Goal: Task Accomplishment & Management: Use online tool/utility

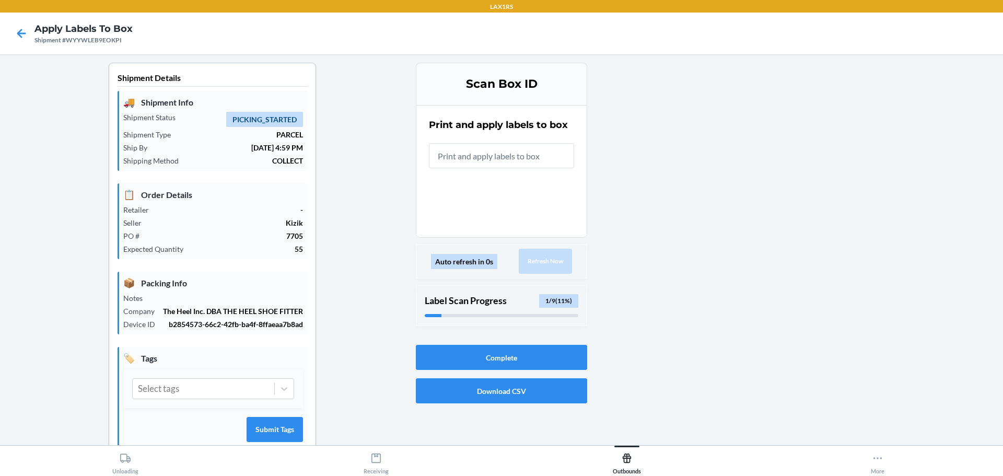
scroll to position [27, 0]
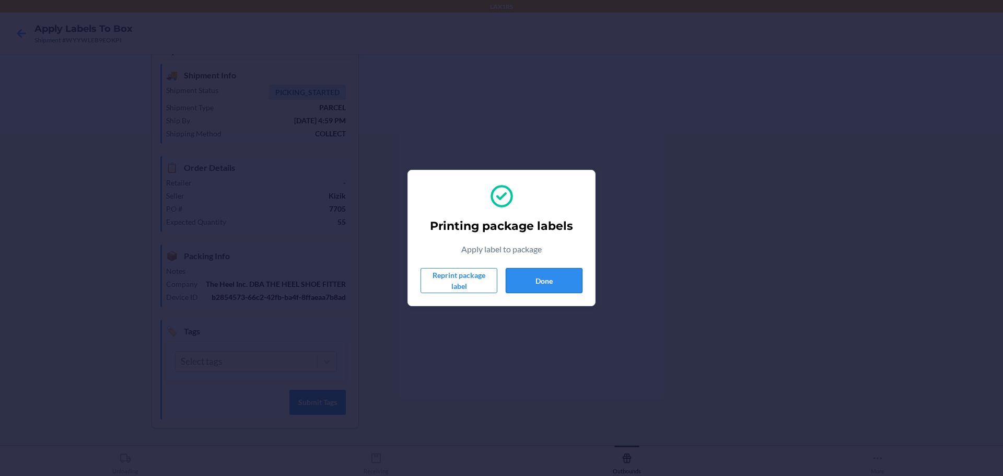
click at [548, 283] on button "Done" at bounding box center [544, 280] width 77 height 25
click at [525, 282] on button "Done" at bounding box center [544, 280] width 77 height 25
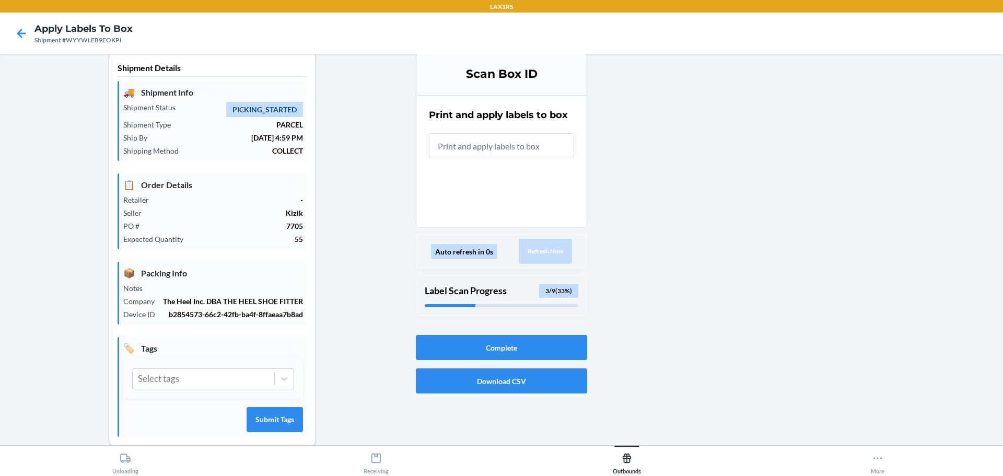
scroll to position [0, 0]
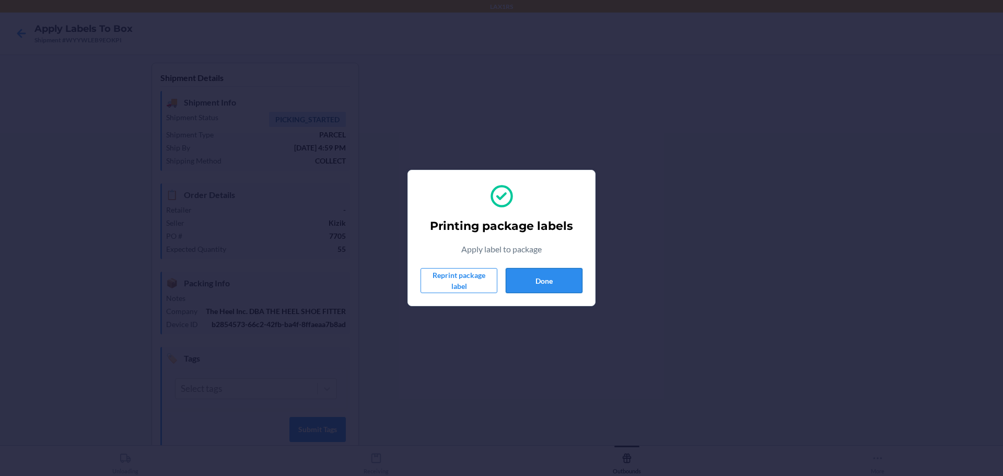
click at [541, 272] on button "Done" at bounding box center [544, 280] width 77 height 25
click at [535, 280] on button "Done" at bounding box center [544, 280] width 77 height 25
click at [532, 278] on button "Done" at bounding box center [544, 280] width 77 height 25
click at [545, 291] on button "Done" at bounding box center [544, 280] width 77 height 25
click at [541, 282] on button "Done" at bounding box center [544, 280] width 77 height 25
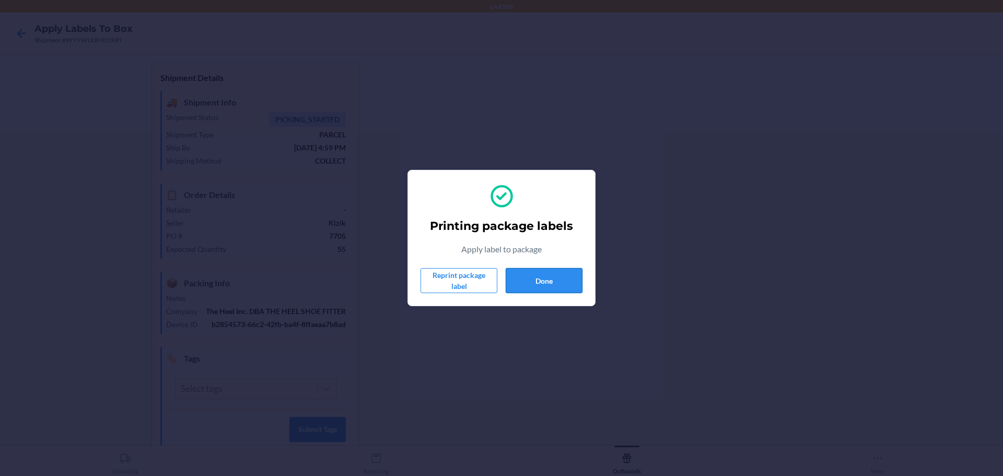
click at [554, 280] on button "Done" at bounding box center [544, 280] width 77 height 25
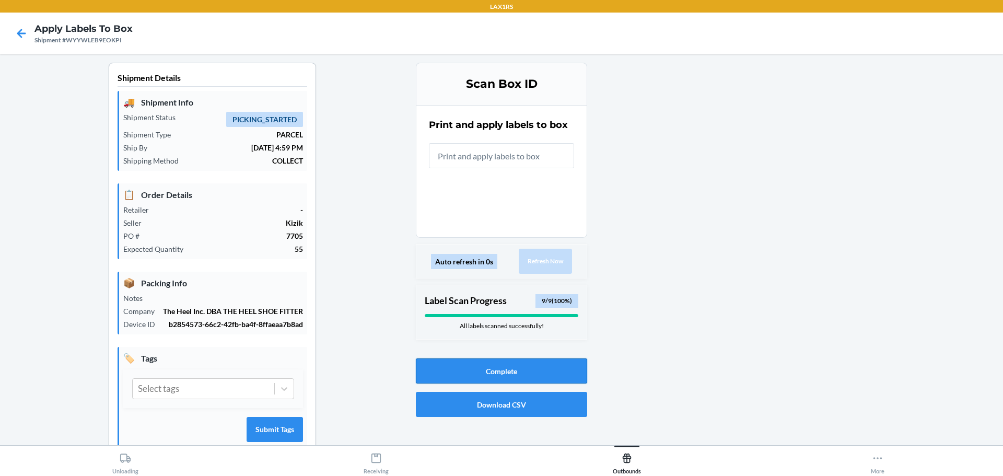
click at [500, 376] on button "Complete" at bounding box center [501, 370] width 171 height 25
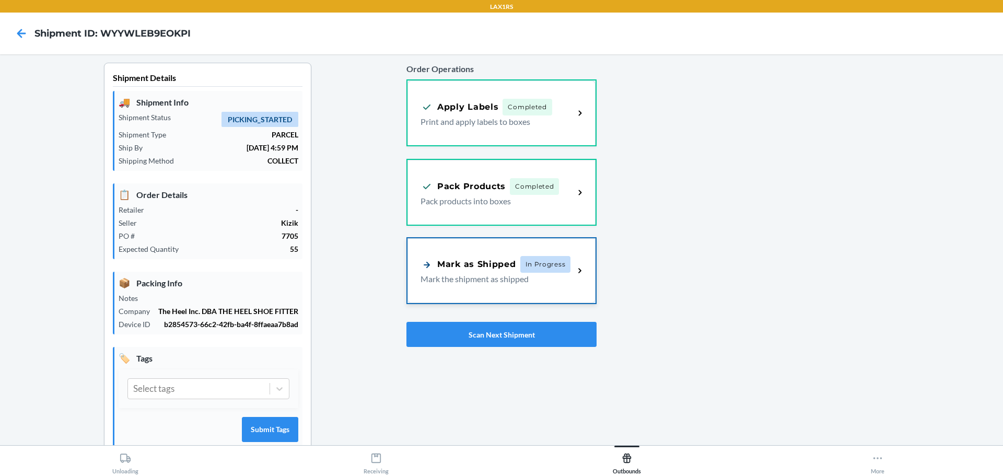
click at [465, 262] on div "Mark as Shipped" at bounding box center [469, 264] width 96 height 13
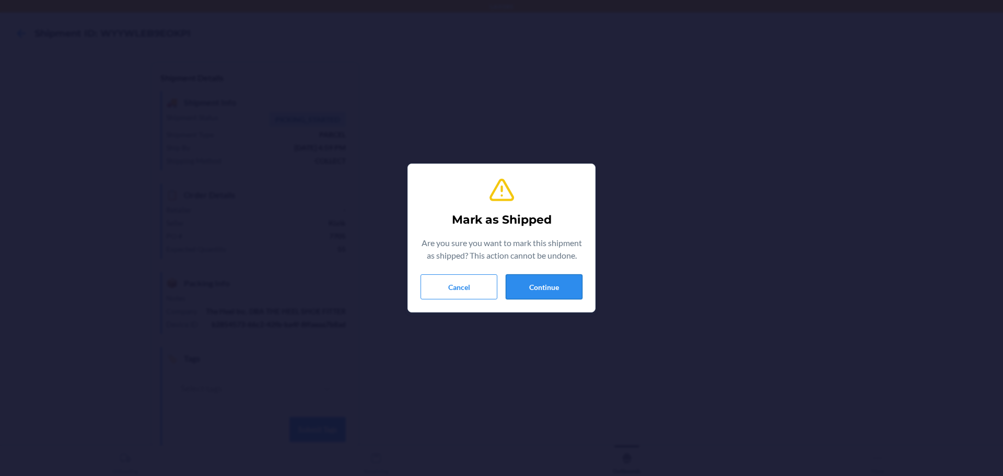
click at [546, 293] on button "Continue" at bounding box center [544, 286] width 77 height 25
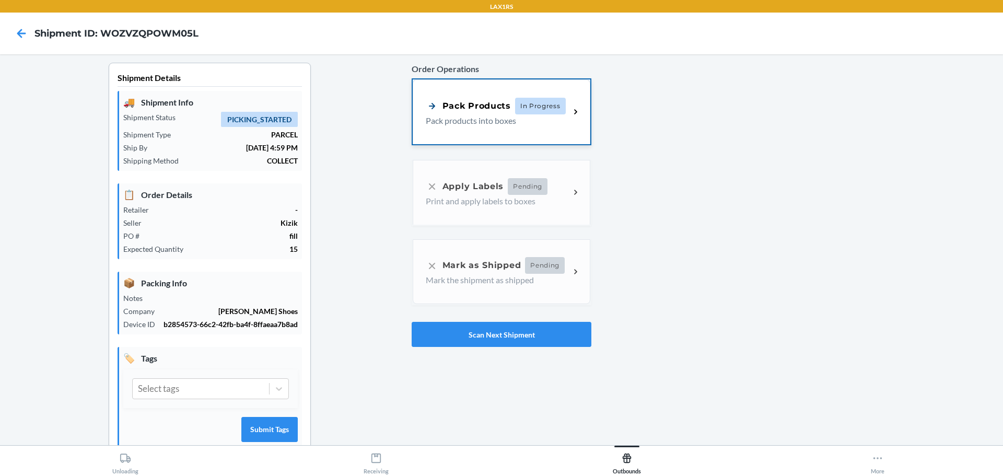
click at [450, 107] on div "Pack Products" at bounding box center [468, 105] width 85 height 13
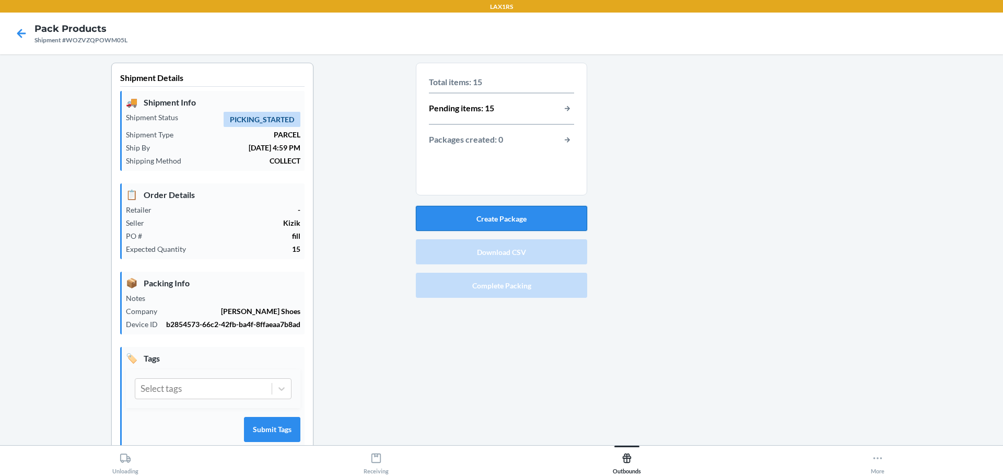
click at [498, 218] on button "Create Package" at bounding box center [501, 218] width 171 height 25
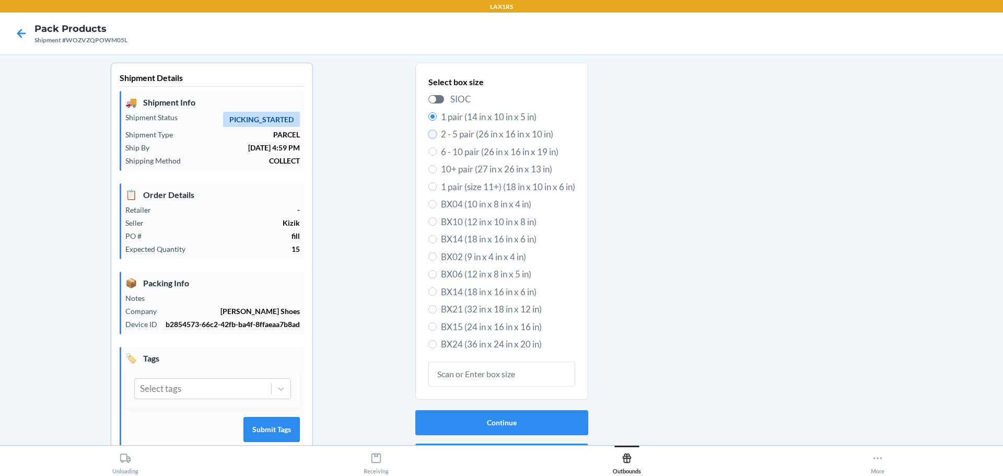
click at [428, 133] on input "2 - 5 pair (26 in x 16 in x 10 in)" at bounding box center [432, 134] width 8 height 8
radio input "true"
radio input "false"
click at [492, 416] on button "Continue" at bounding box center [501, 422] width 173 height 25
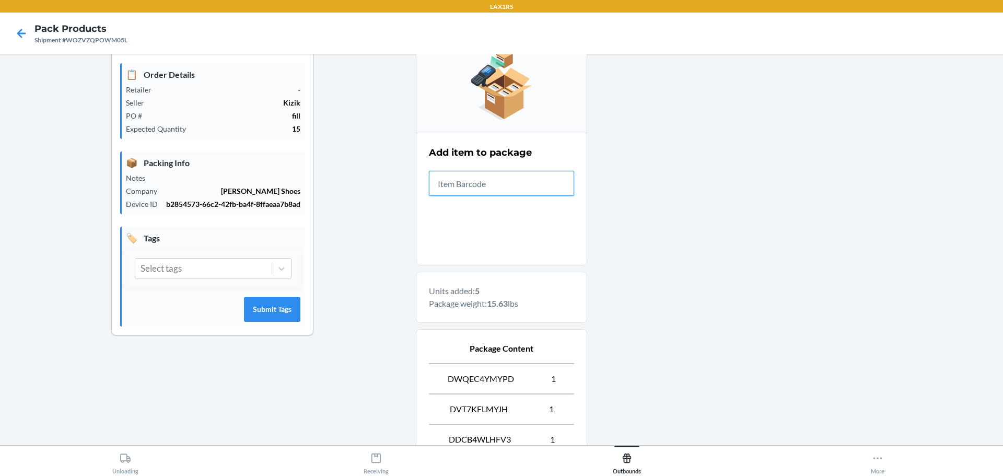
scroll to position [261, 0]
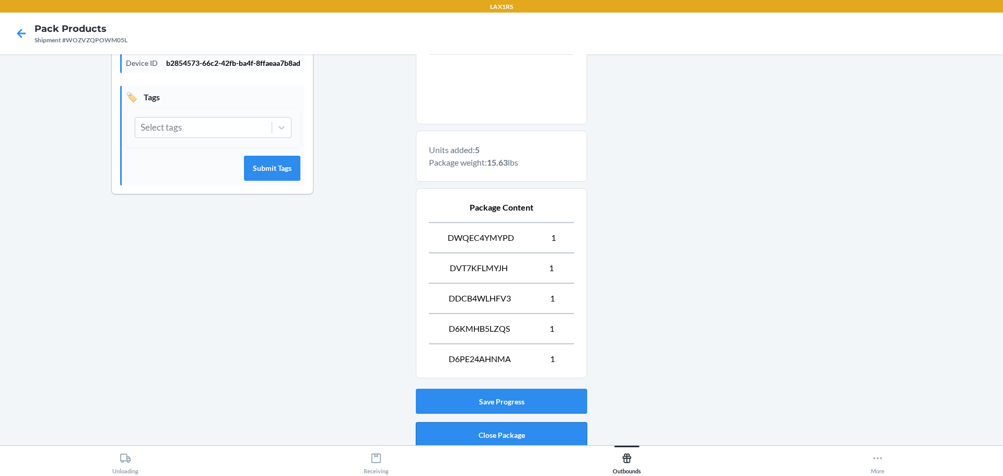
click at [516, 432] on button "Close Package" at bounding box center [501, 434] width 171 height 25
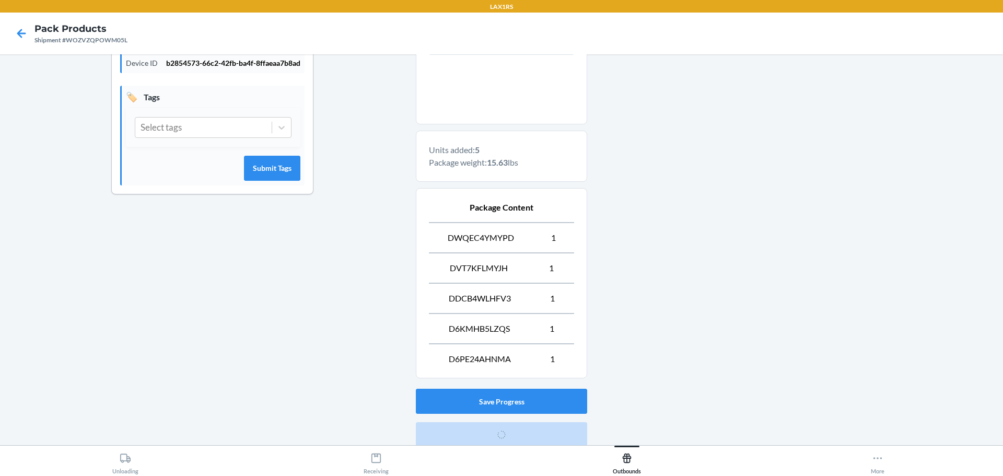
scroll to position [27, 0]
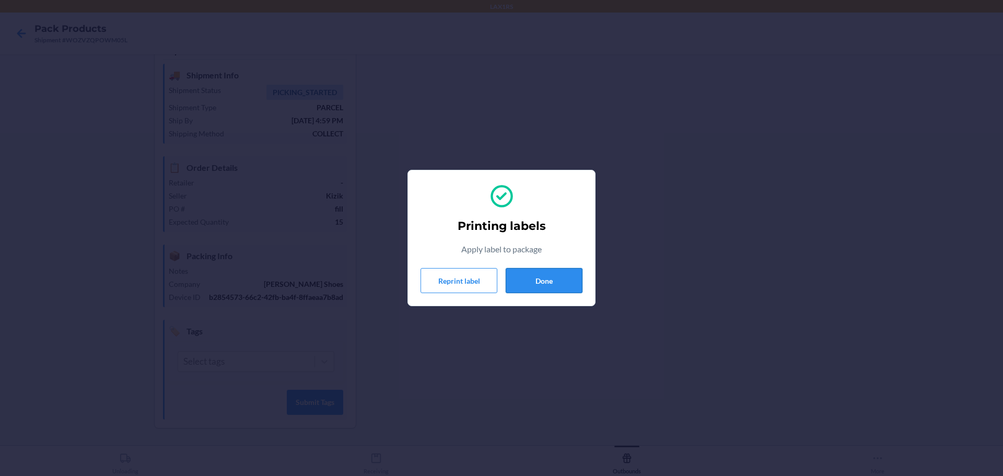
click at [546, 277] on button "Done" at bounding box center [544, 280] width 77 height 25
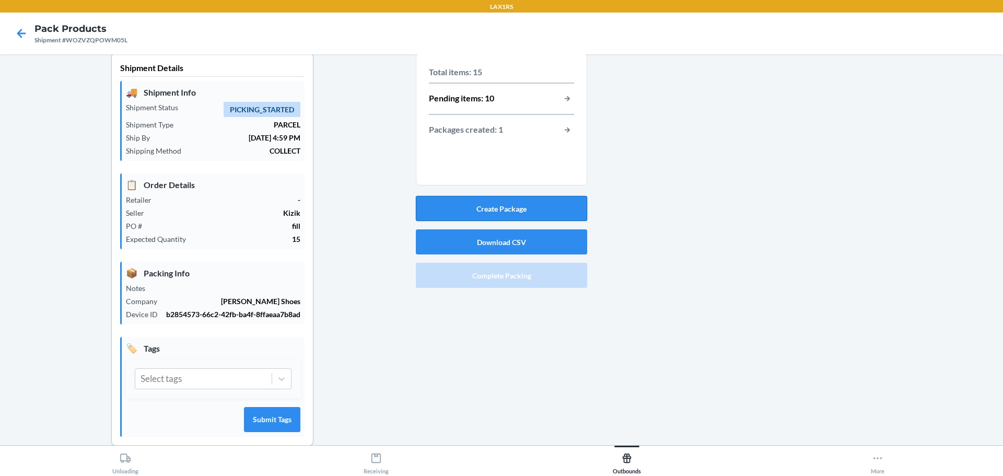
scroll to position [0, 0]
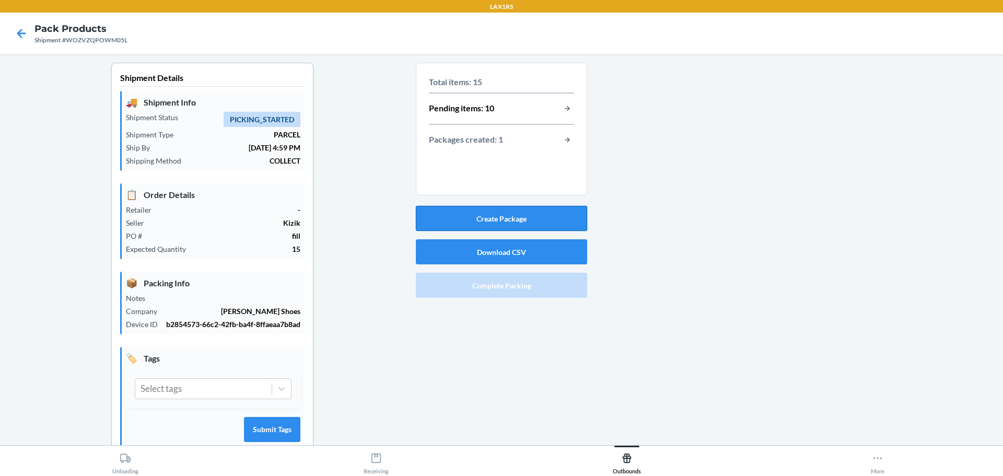
click at [516, 221] on button "Create Package" at bounding box center [501, 218] width 171 height 25
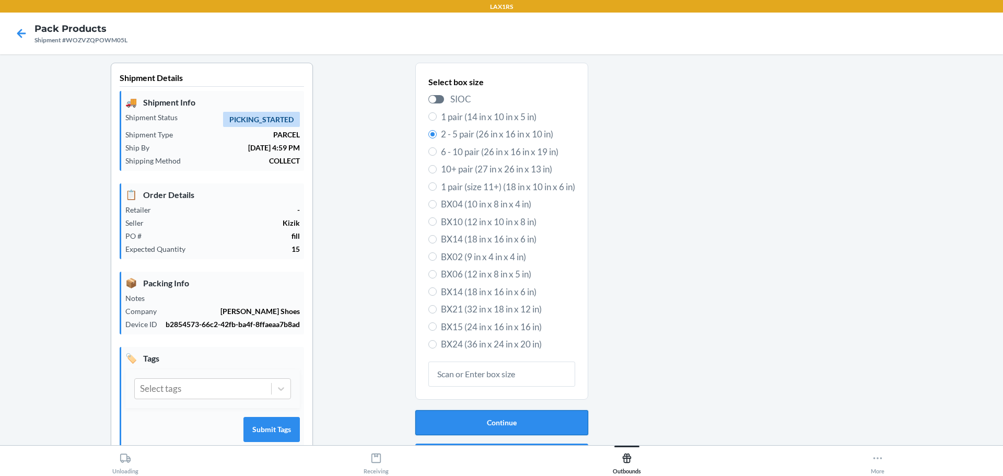
click at [506, 431] on button "Continue" at bounding box center [501, 422] width 173 height 25
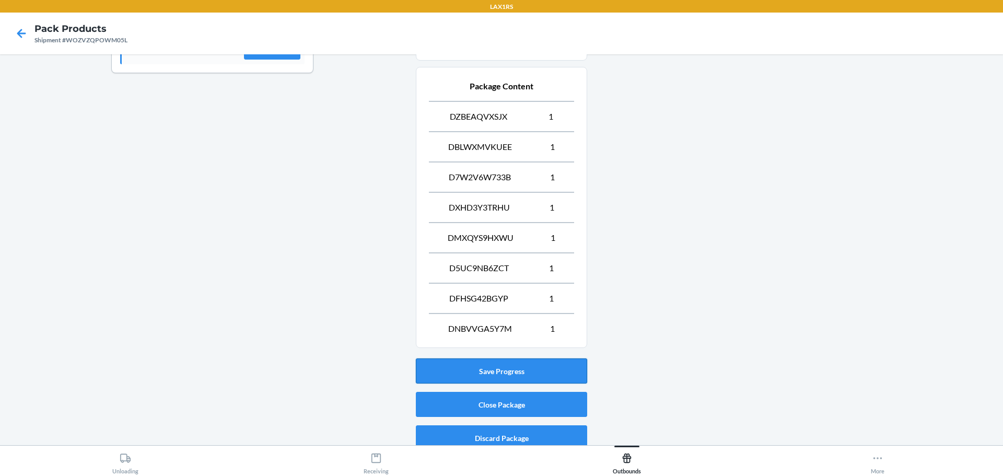
scroll to position [392, 0]
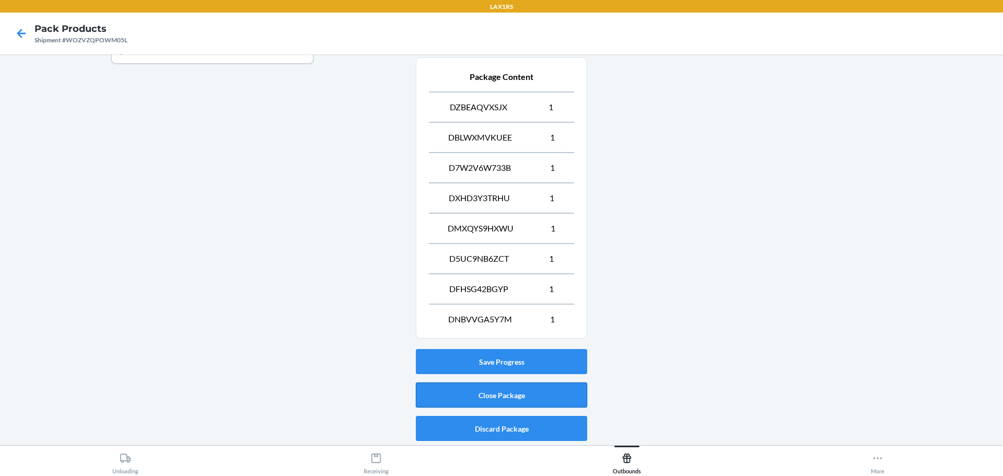
click at [509, 393] on button "Close Package" at bounding box center [501, 395] width 171 height 25
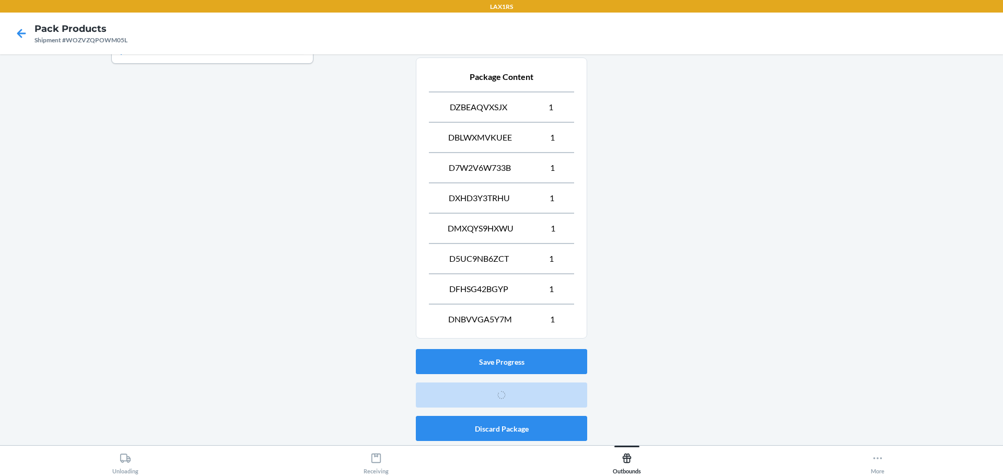
scroll to position [27, 0]
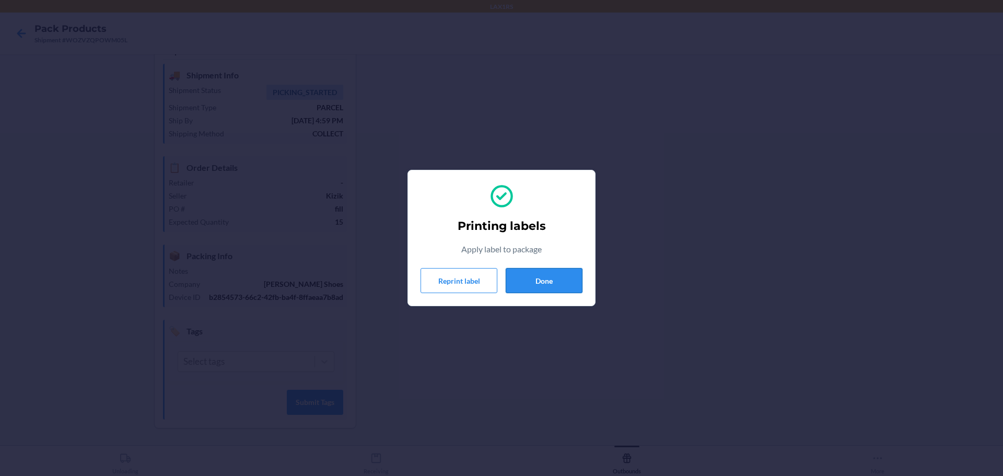
click at [540, 289] on button "Done" at bounding box center [544, 280] width 77 height 25
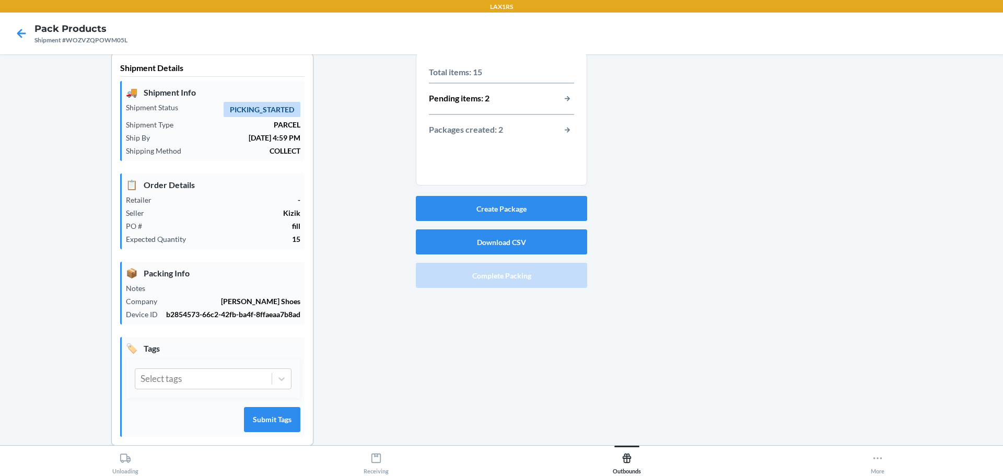
scroll to position [0, 0]
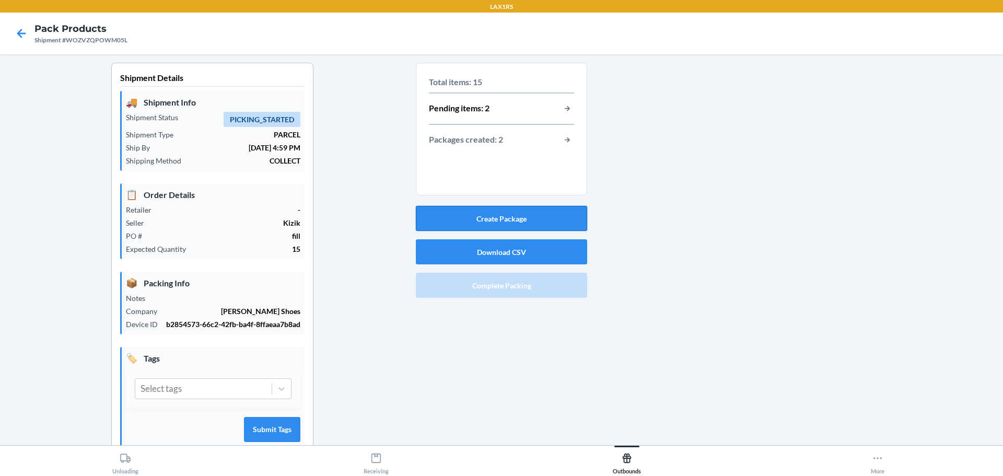
click at [491, 222] on button "Create Package" at bounding box center [501, 218] width 171 height 25
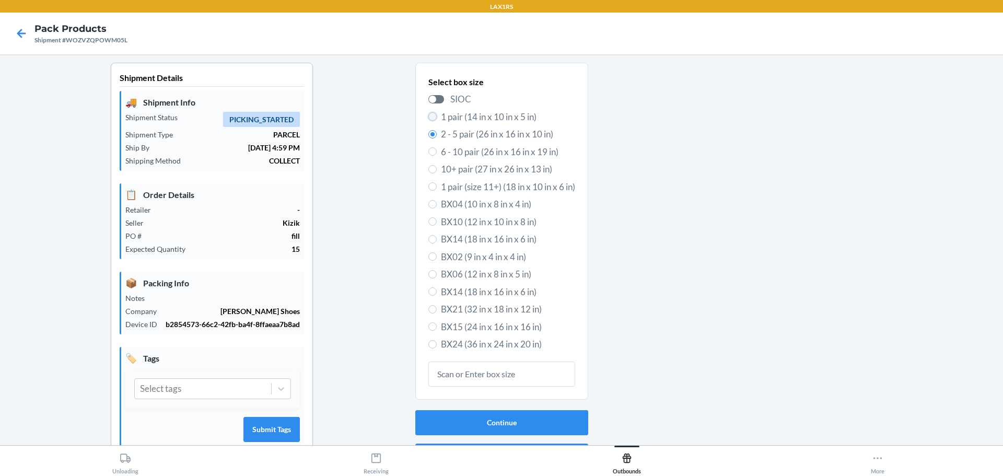
click at [428, 120] on input "1 pair (14 in x 10 in x 5 in)" at bounding box center [432, 116] width 8 height 8
radio input "true"
radio input "false"
click at [500, 427] on button "Continue" at bounding box center [501, 422] width 173 height 25
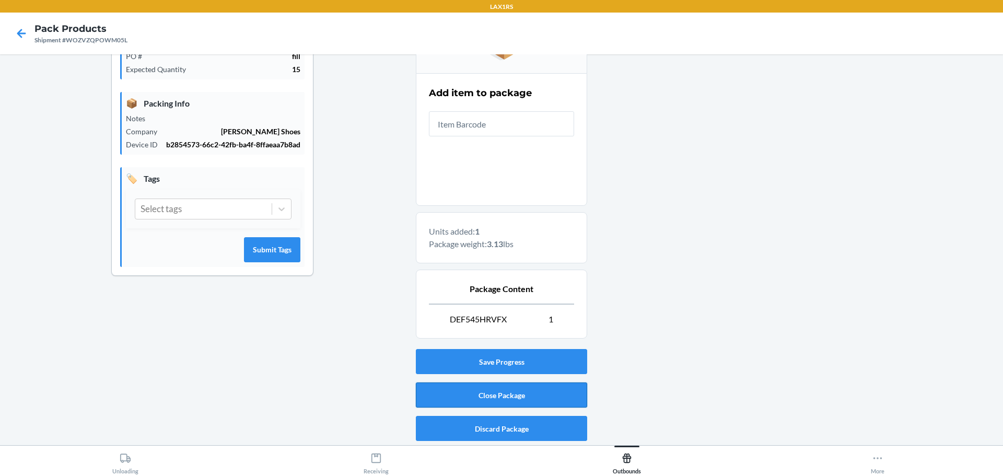
click at [501, 397] on button "Close Package" at bounding box center [501, 395] width 171 height 25
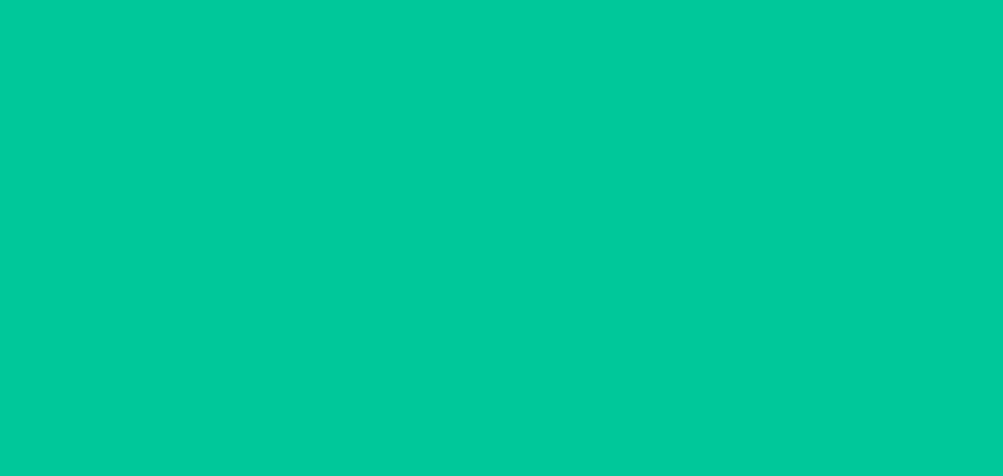
scroll to position [27, 0]
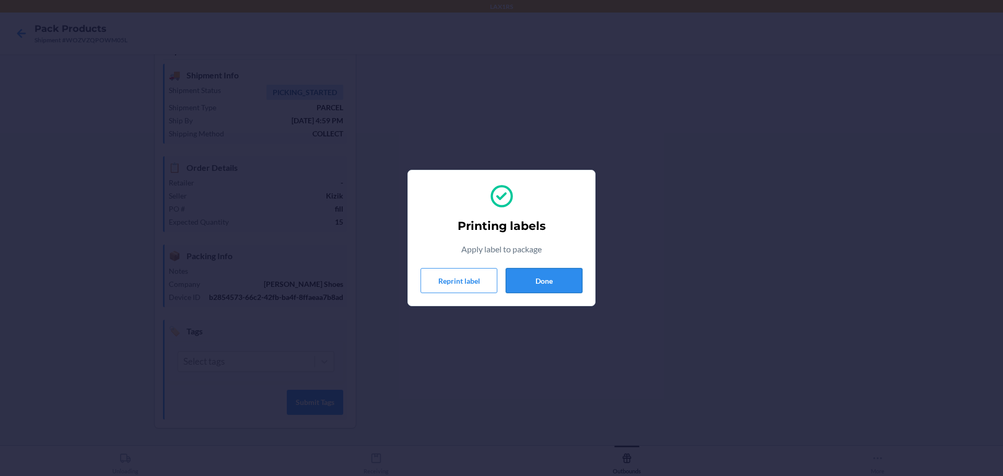
click at [568, 284] on button "Done" at bounding box center [544, 280] width 77 height 25
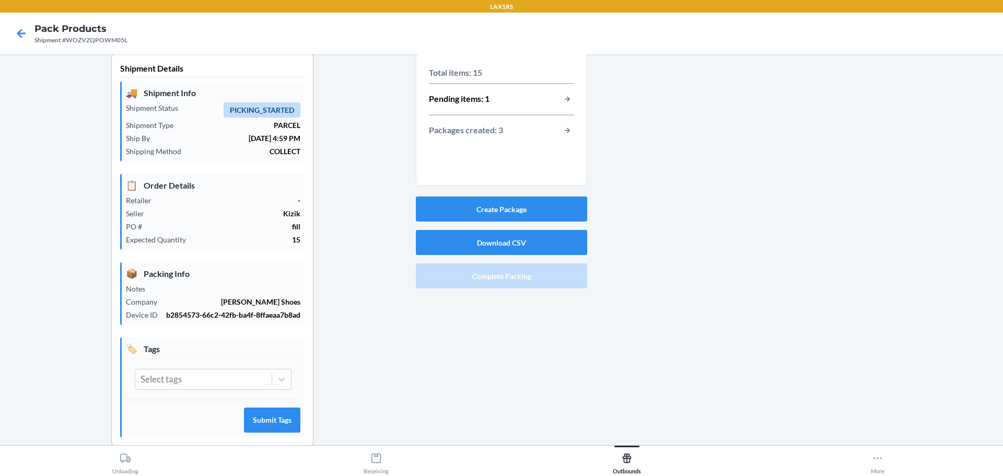
scroll to position [0, 0]
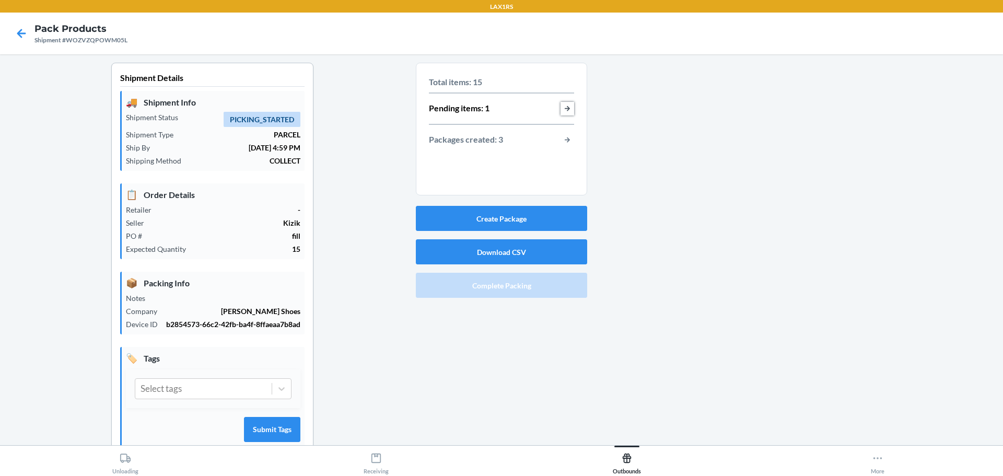
click at [562, 109] on button "button-view-pending-items" at bounding box center [568, 109] width 14 height 14
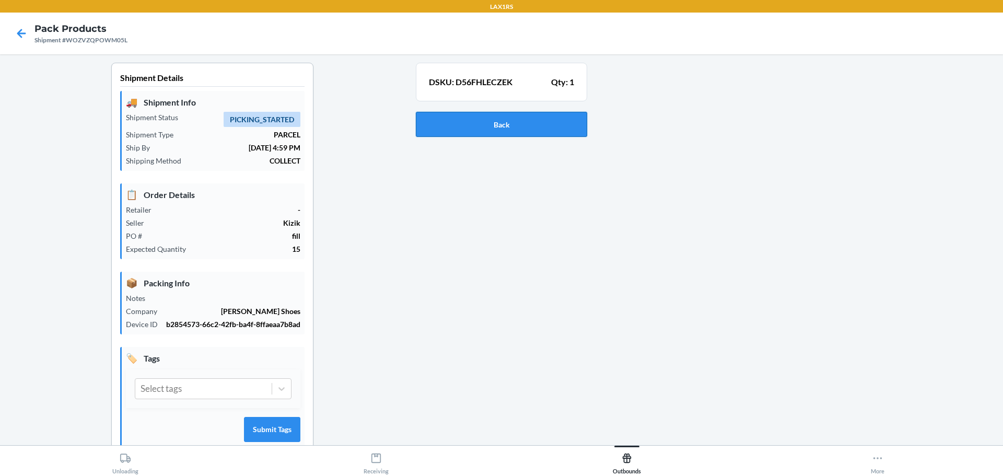
click at [471, 118] on button "Back" at bounding box center [501, 124] width 171 height 25
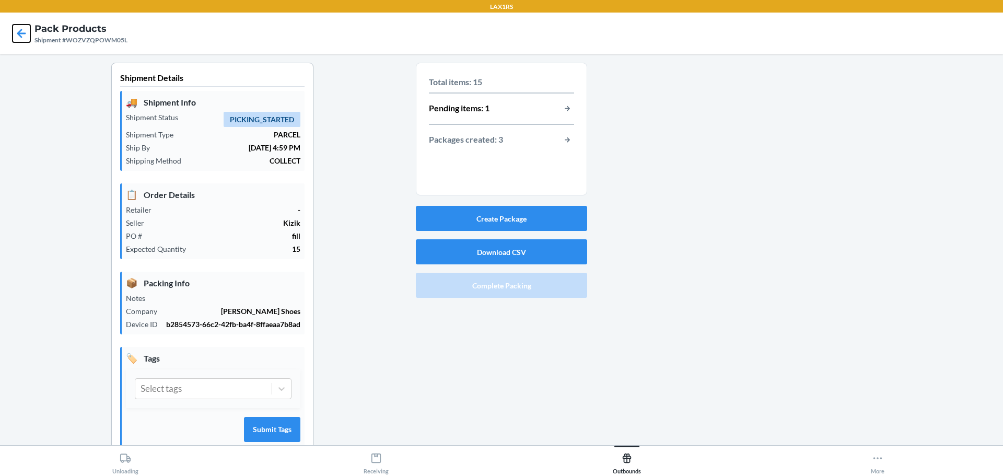
click at [17, 31] on icon at bounding box center [22, 34] width 18 height 18
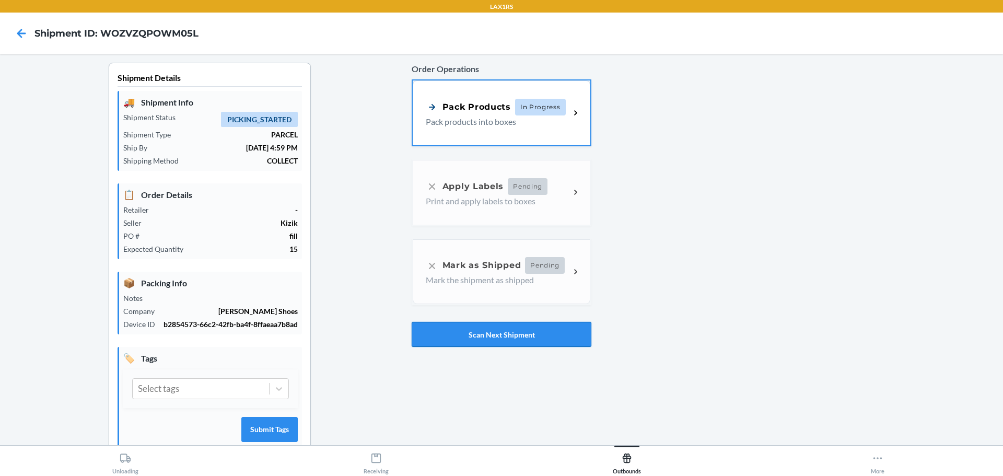
click at [525, 340] on button "Scan Next Shipment" at bounding box center [502, 334] width 180 height 25
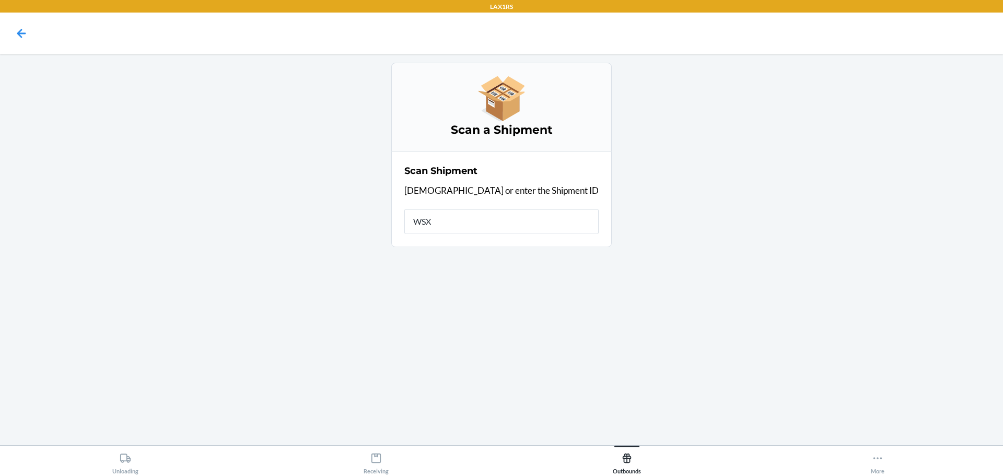
type input "WSXF"
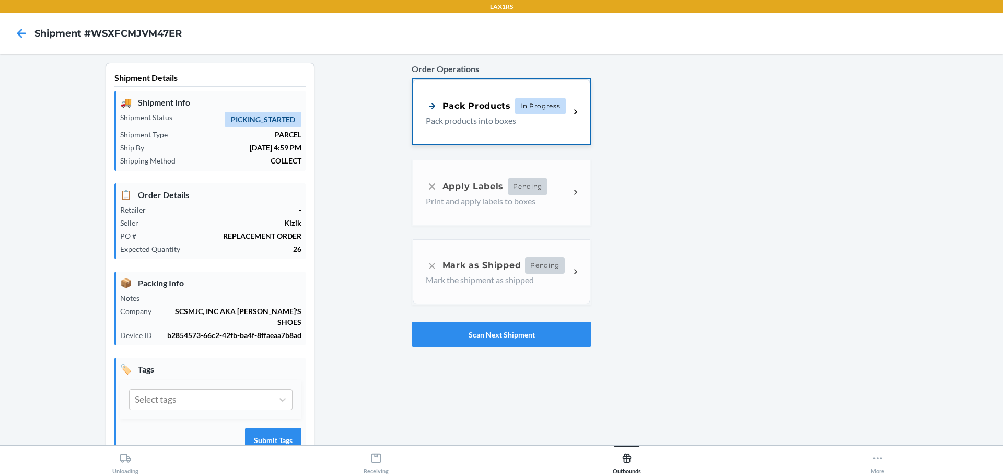
click at [488, 123] on p "Pack products into boxes" at bounding box center [494, 120] width 136 height 13
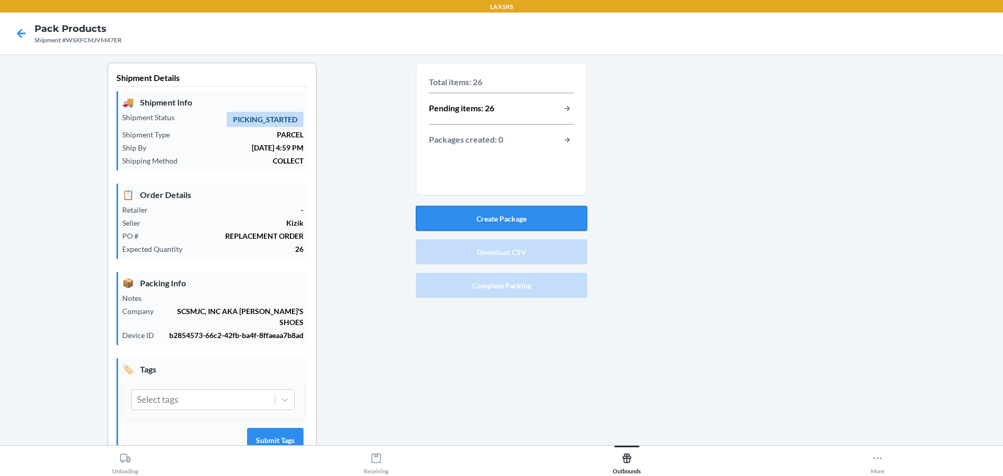
click at [500, 209] on button "Create Package" at bounding box center [501, 218] width 171 height 25
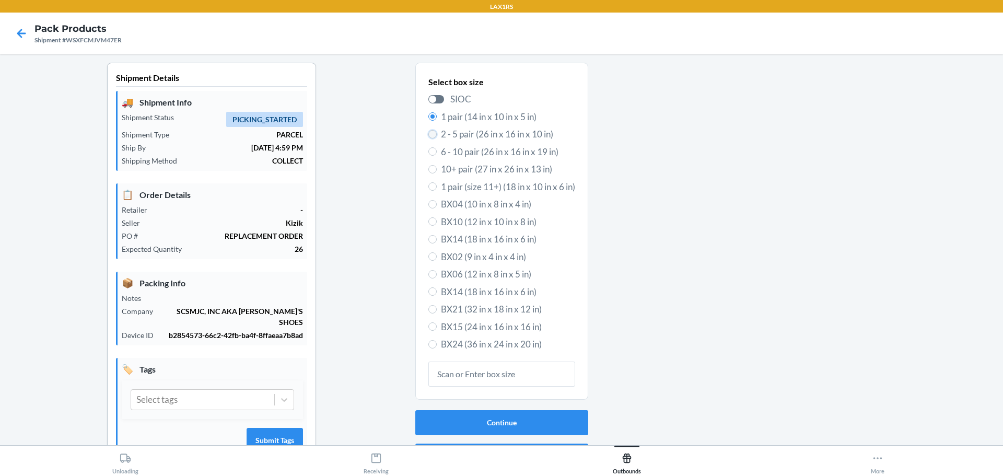
click at [428, 131] on input "2 - 5 pair (26 in x 16 in x 10 in)" at bounding box center [432, 134] width 8 height 8
radio input "true"
radio input "false"
click at [482, 413] on button "Continue" at bounding box center [501, 422] width 173 height 25
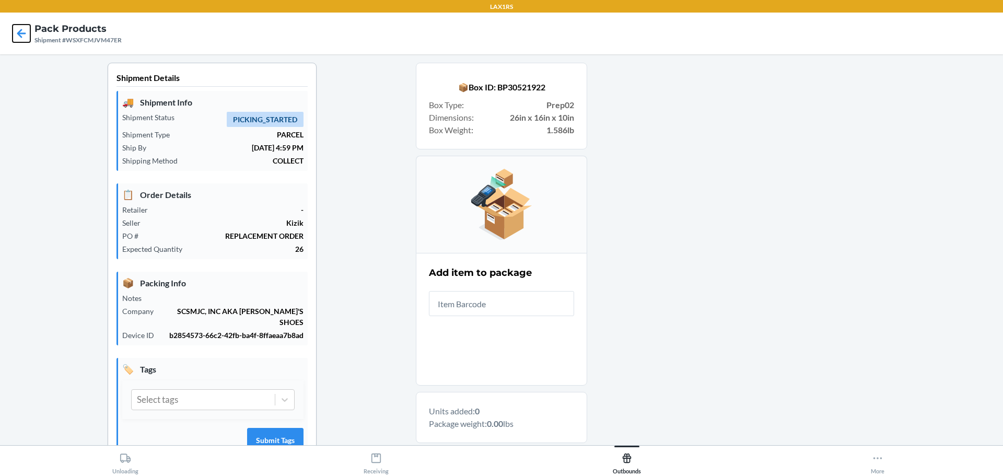
click at [20, 34] on icon at bounding box center [22, 34] width 18 height 18
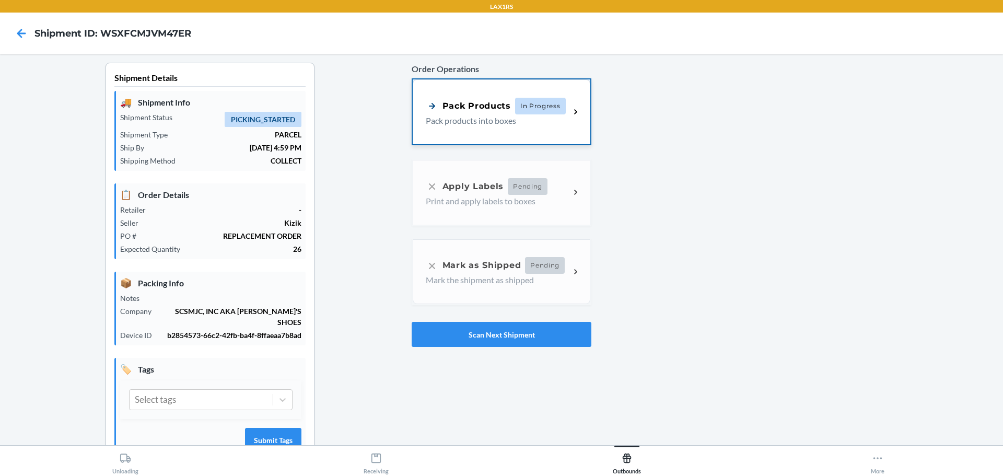
click at [517, 124] on p "Pack products into boxes" at bounding box center [494, 120] width 136 height 13
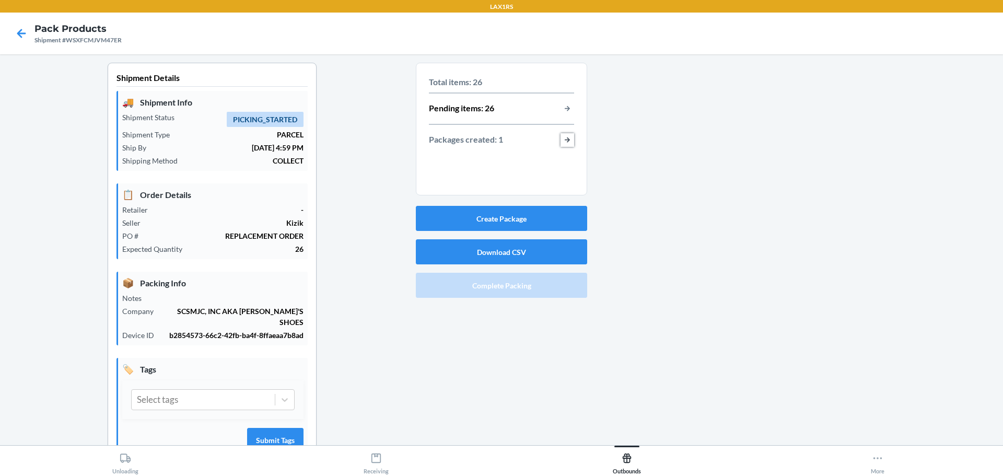
click at [561, 136] on button "button-view-packages-created" at bounding box center [568, 140] width 14 height 14
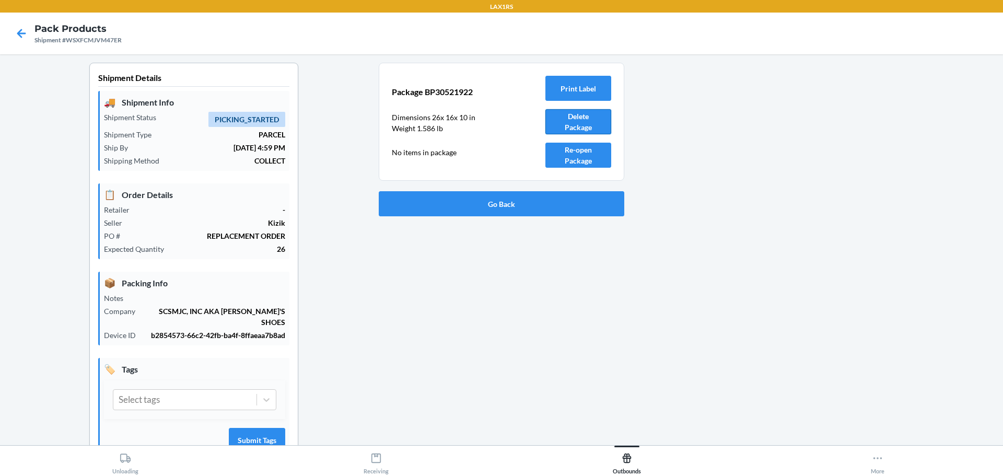
click at [576, 125] on button "Delete Package" at bounding box center [579, 121] width 66 height 25
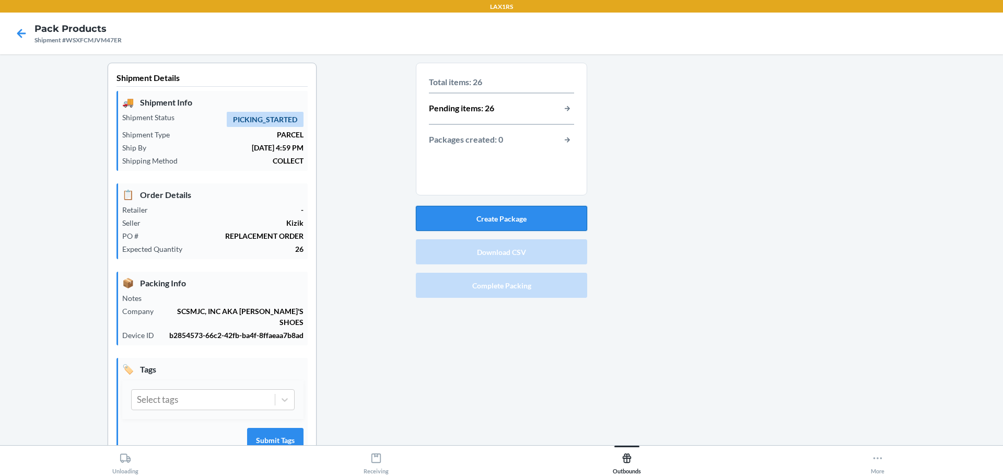
click at [518, 215] on button "Create Package" at bounding box center [501, 218] width 171 height 25
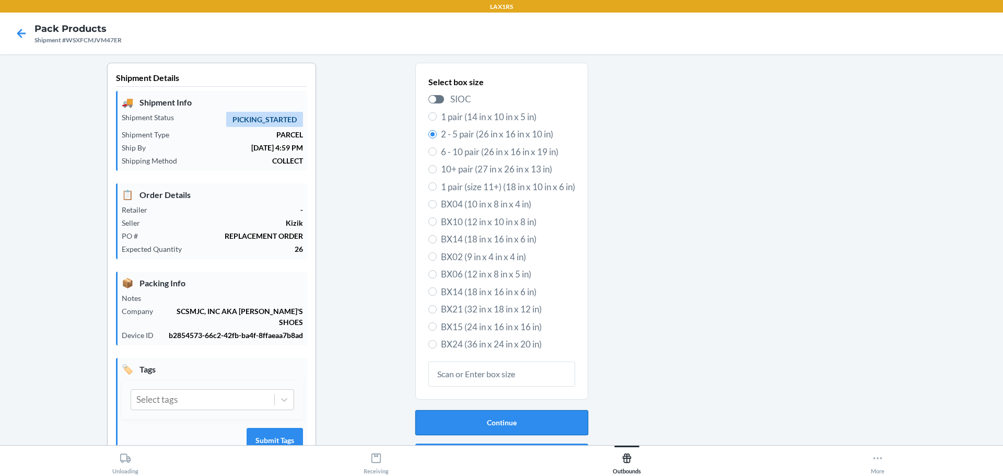
click at [515, 426] on button "Continue" at bounding box center [501, 422] width 173 height 25
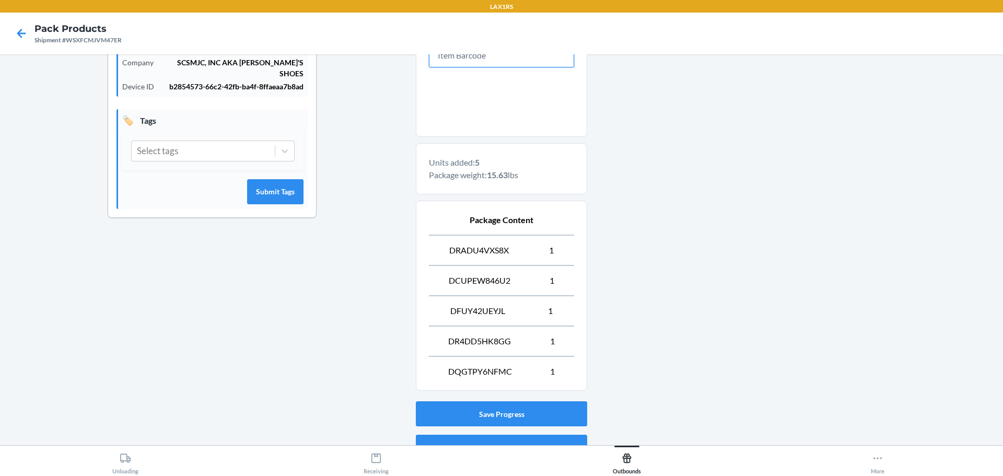
scroll to position [301, 0]
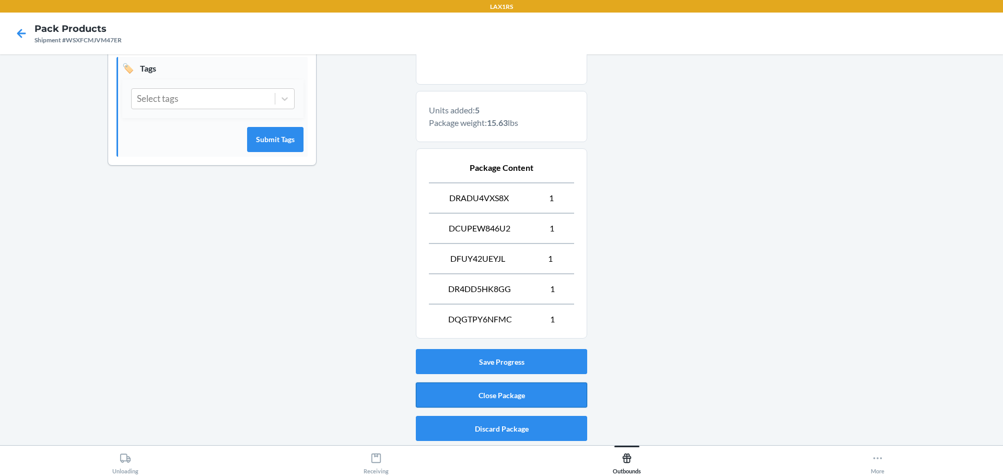
click at [523, 394] on button "Close Package" at bounding box center [501, 395] width 171 height 25
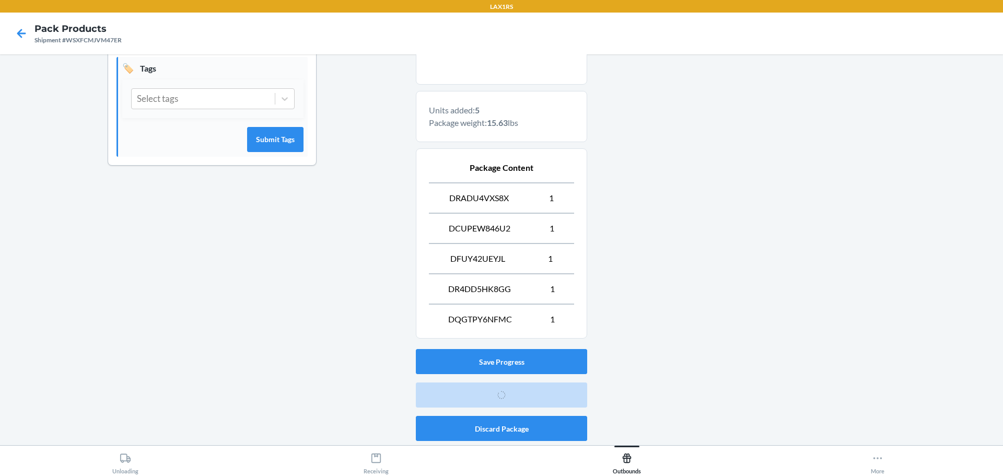
scroll to position [27, 0]
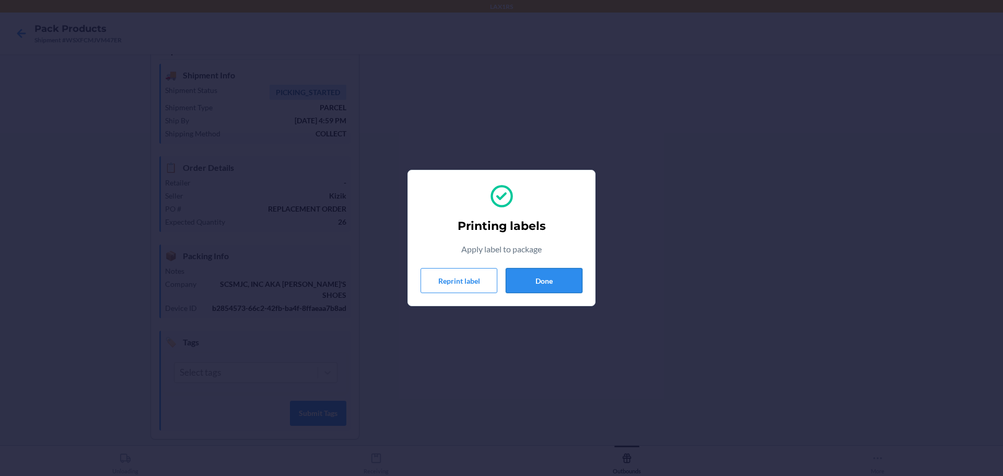
click at [570, 280] on button "Done" at bounding box center [544, 280] width 77 height 25
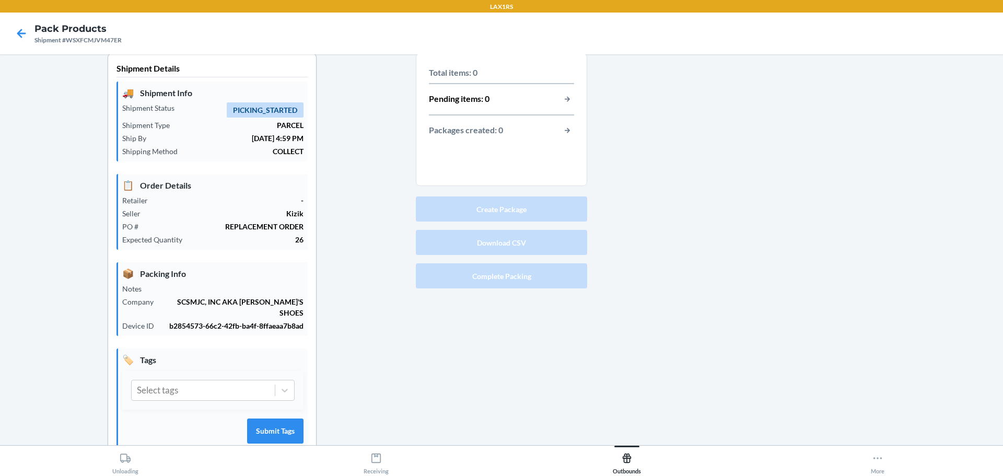
scroll to position [0, 0]
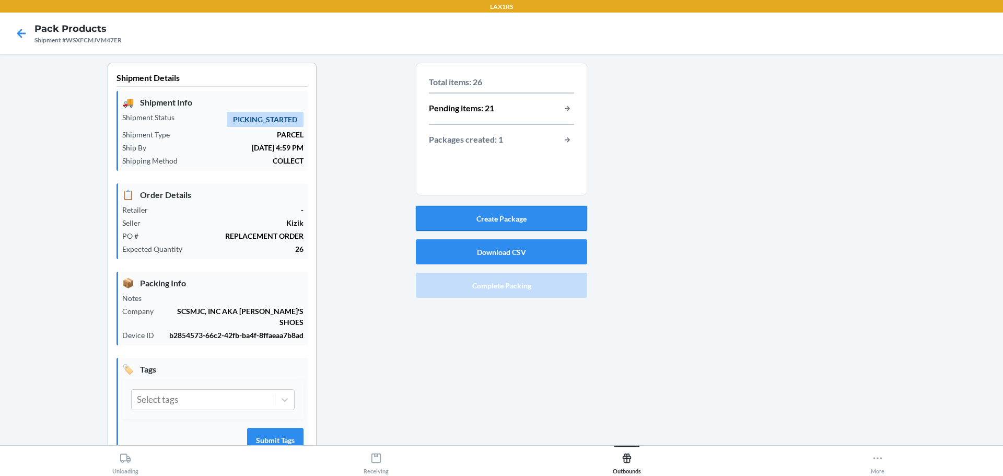
click at [510, 214] on button "Create Package" at bounding box center [501, 218] width 171 height 25
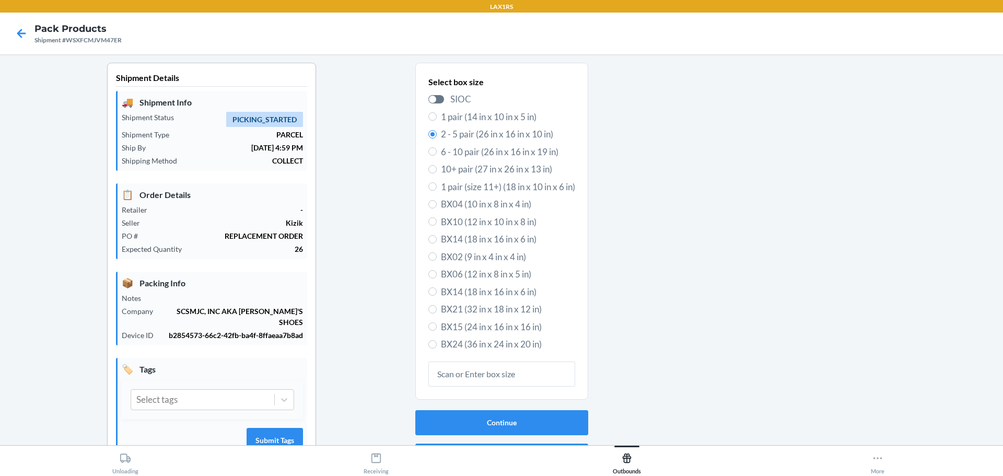
scroll to position [28, 0]
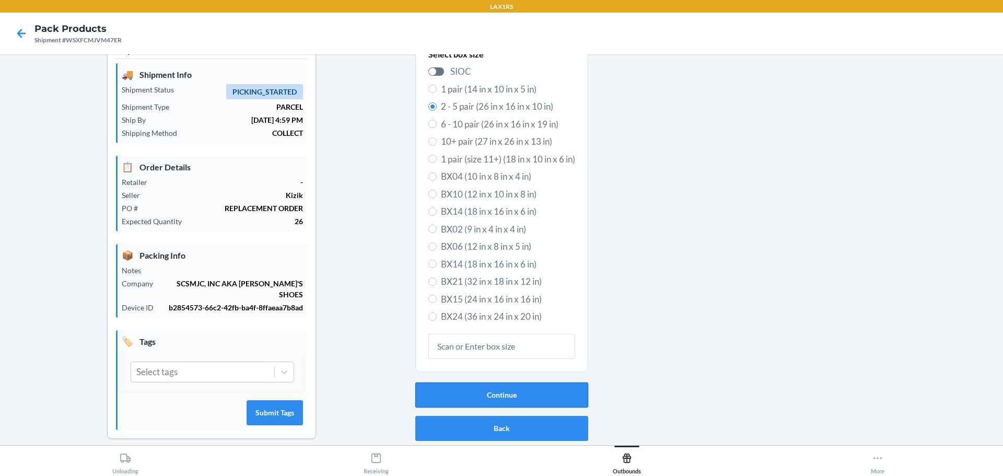
click at [503, 388] on button "Continue" at bounding box center [501, 395] width 173 height 25
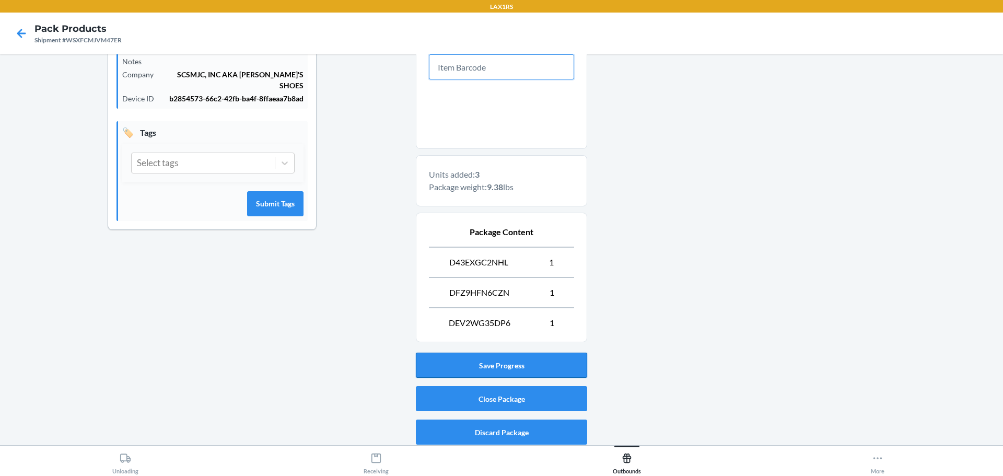
scroll to position [240, 0]
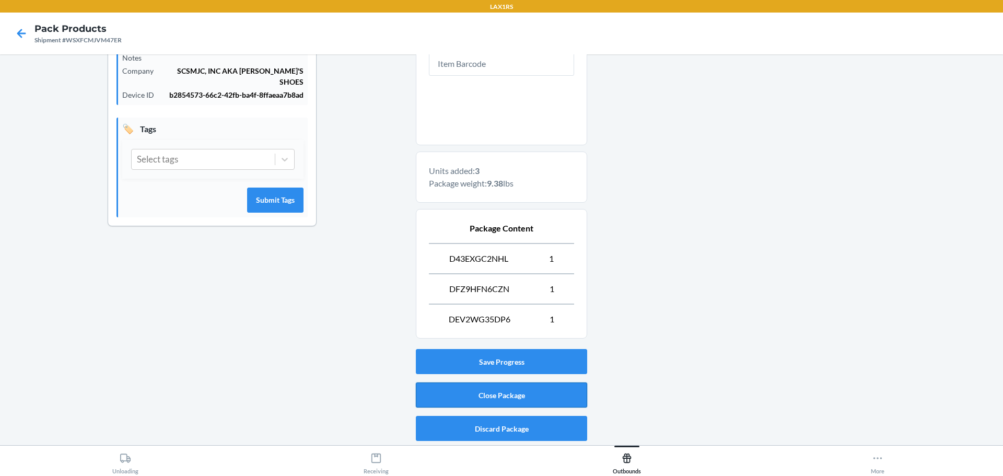
click at [518, 388] on button "Close Package" at bounding box center [501, 395] width 171 height 25
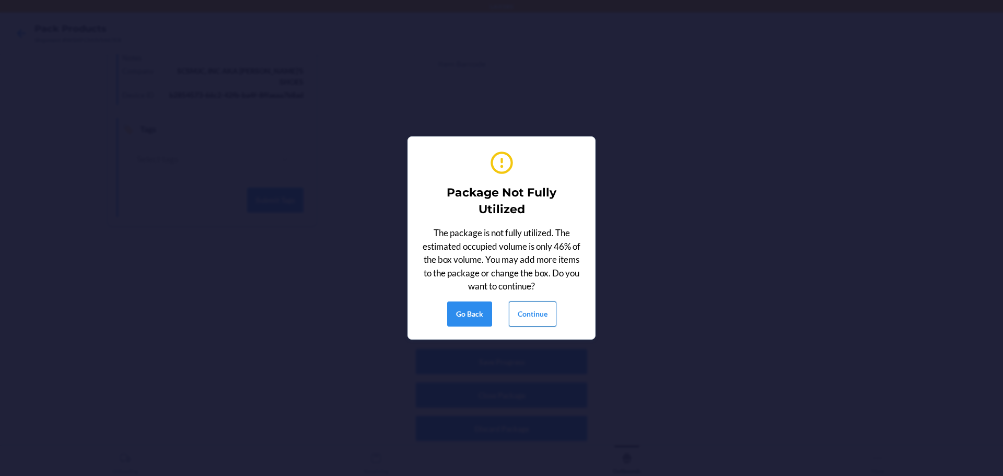
click at [527, 323] on button "Continue" at bounding box center [533, 314] width 48 height 25
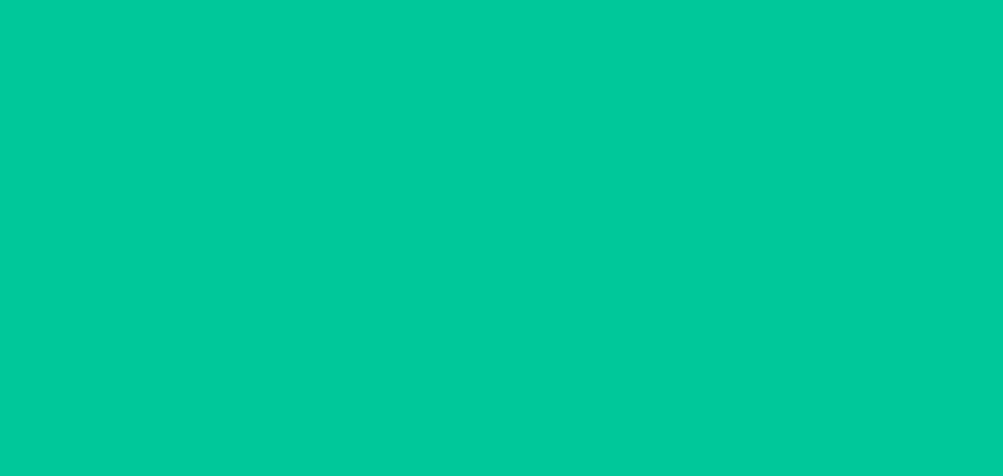
scroll to position [27, 0]
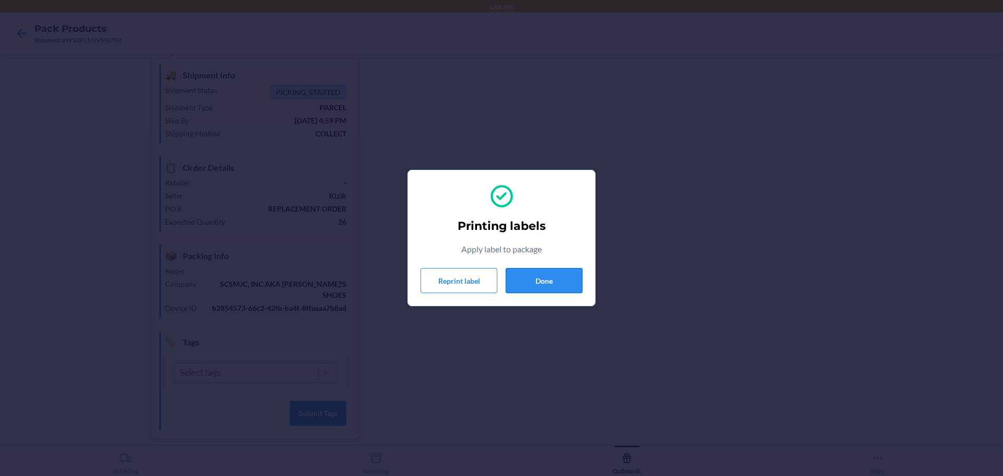
click at [519, 280] on button "Done" at bounding box center [544, 280] width 77 height 25
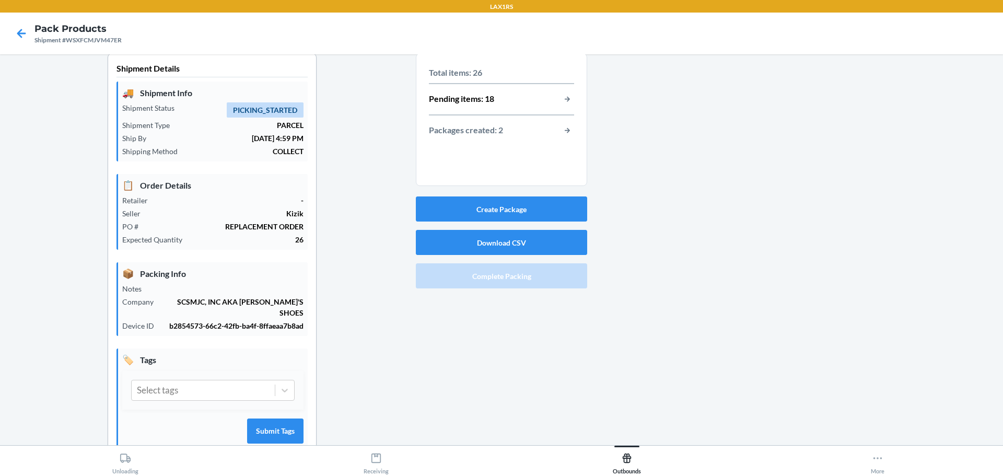
scroll to position [0, 0]
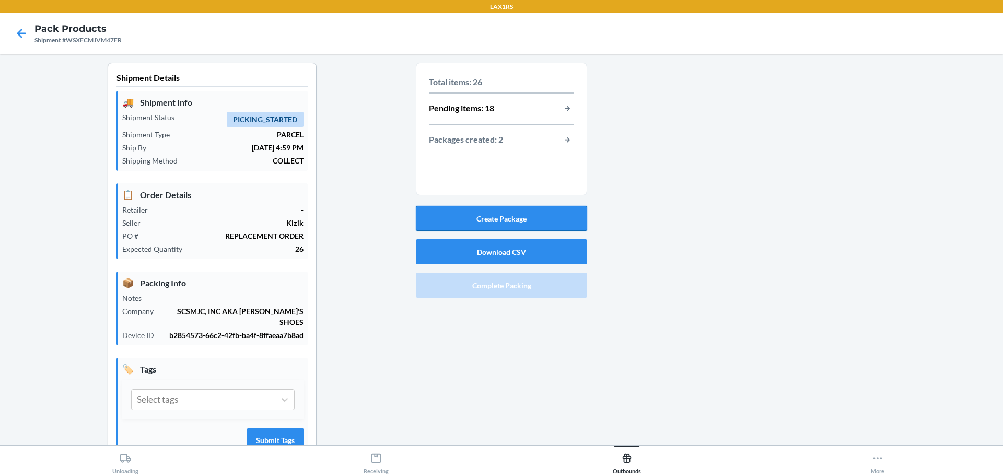
click at [484, 217] on button "Create Package" at bounding box center [501, 218] width 171 height 25
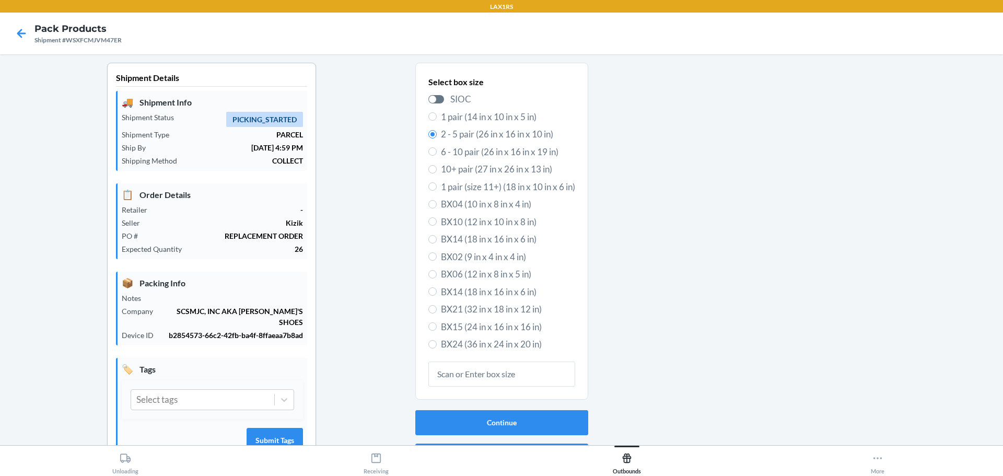
click at [516, 408] on div "Continue Back" at bounding box center [501, 439] width 173 height 67
click at [520, 424] on button "Continue" at bounding box center [501, 422] width 173 height 25
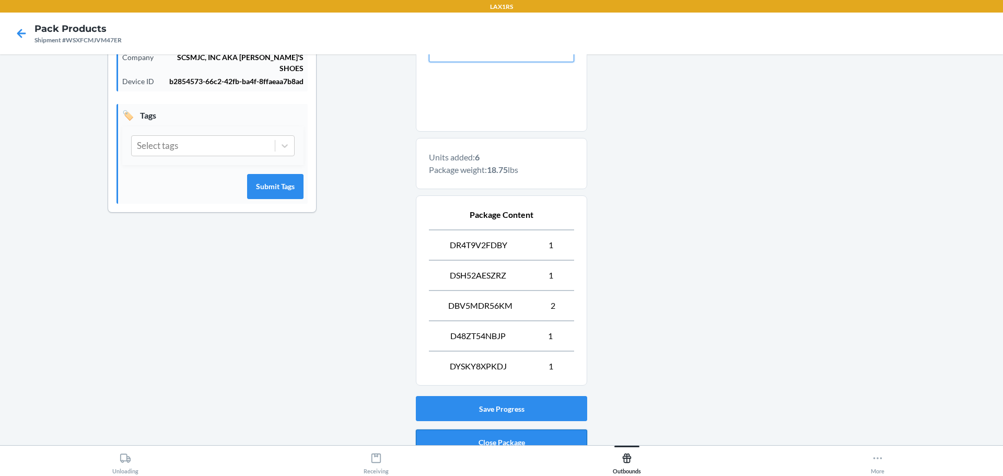
scroll to position [301, 0]
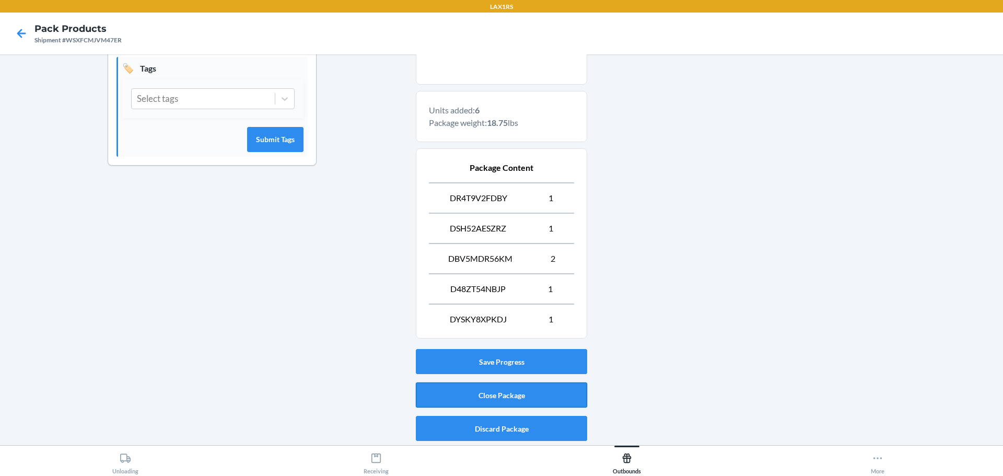
click at [534, 393] on button "Close Package" at bounding box center [501, 395] width 171 height 25
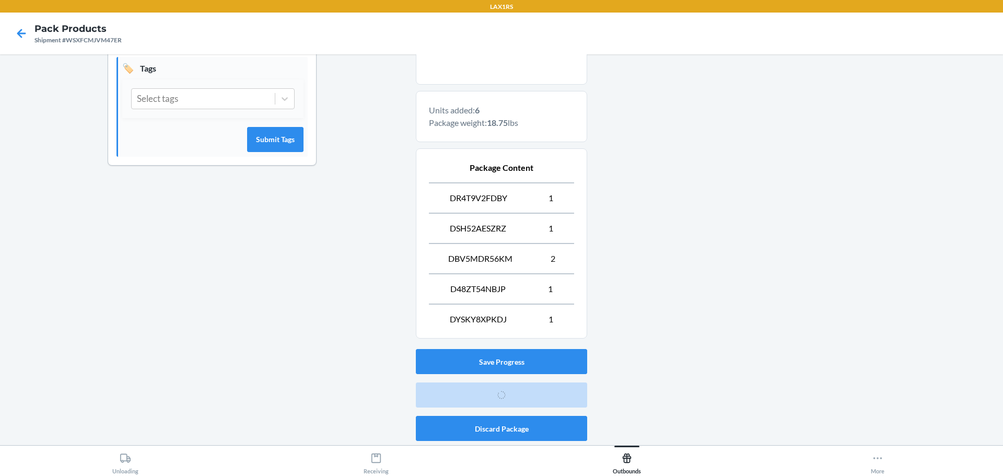
scroll to position [27, 0]
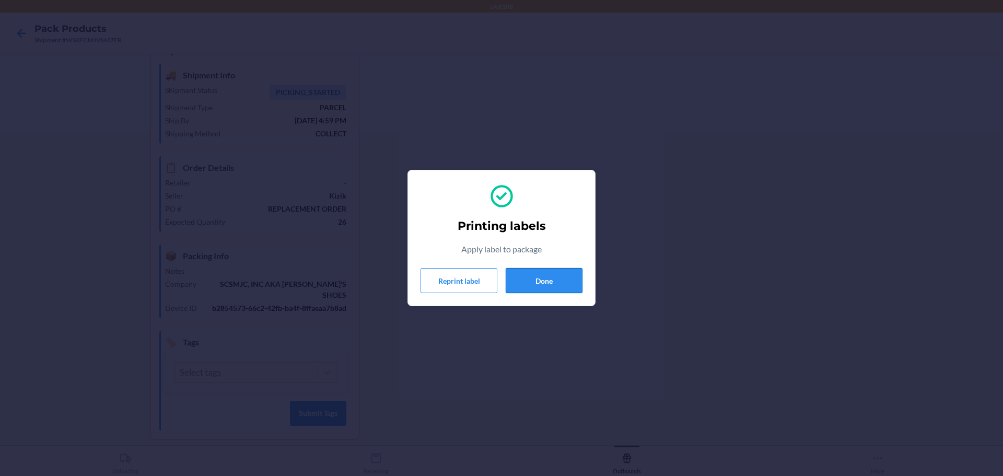
click at [554, 282] on button "Done" at bounding box center [544, 280] width 77 height 25
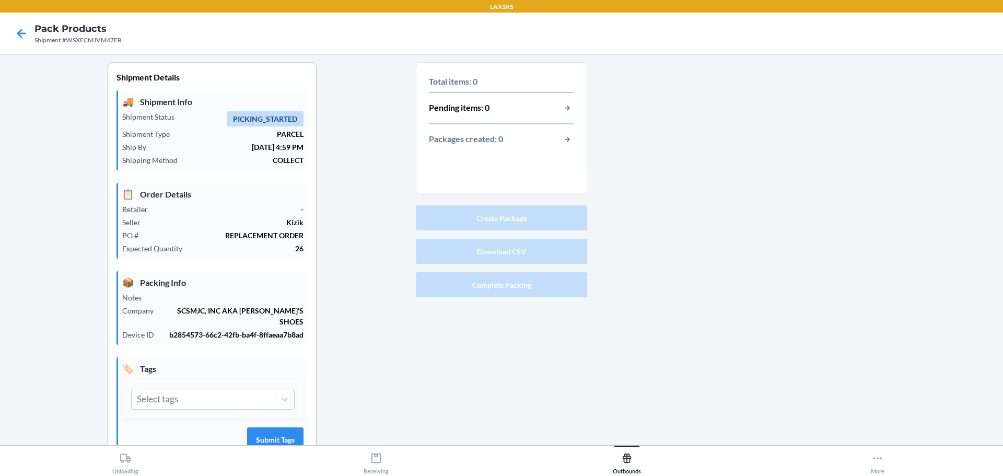
scroll to position [0, 0]
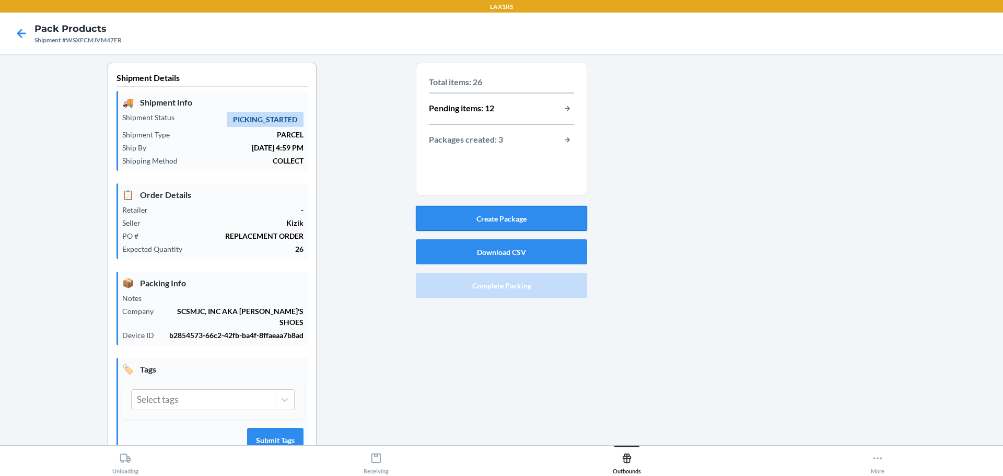
click at [512, 213] on button "Create Package" at bounding box center [501, 218] width 171 height 25
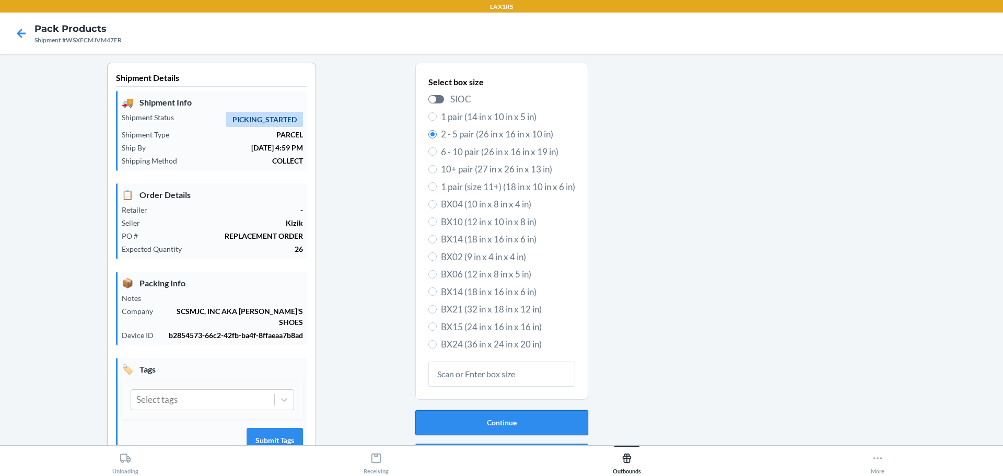
click at [532, 415] on button "Continue" at bounding box center [501, 422] width 173 height 25
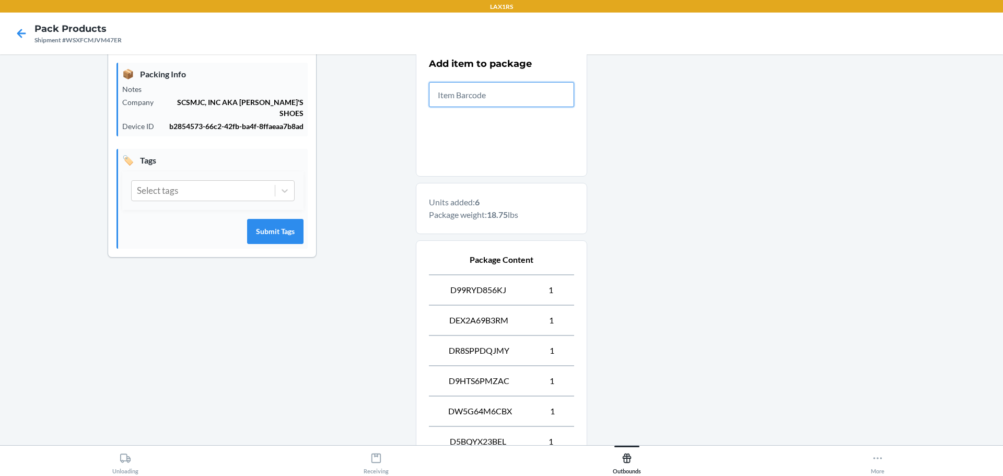
scroll to position [331, 0]
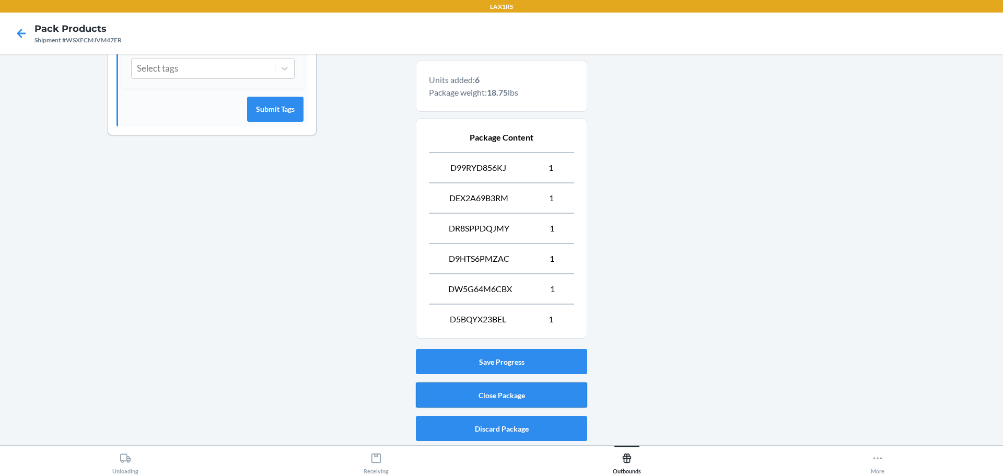
click at [520, 388] on button "Close Package" at bounding box center [501, 395] width 171 height 25
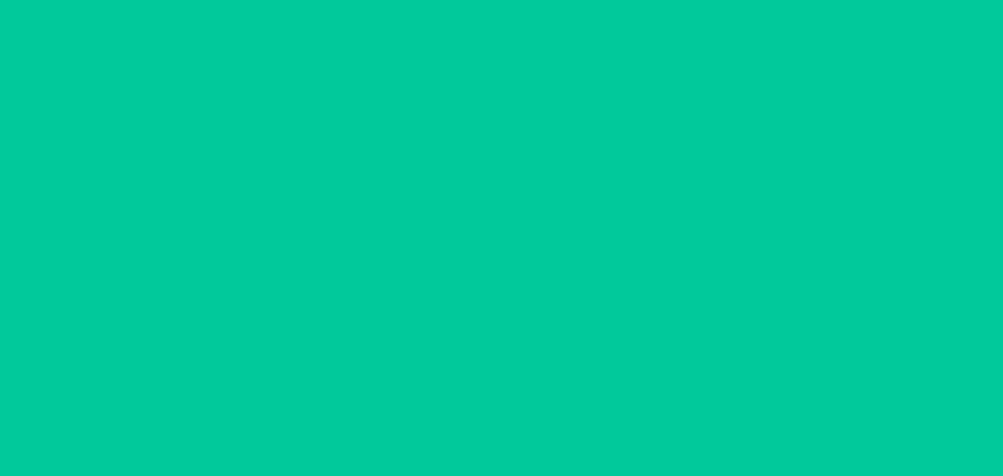
scroll to position [27, 0]
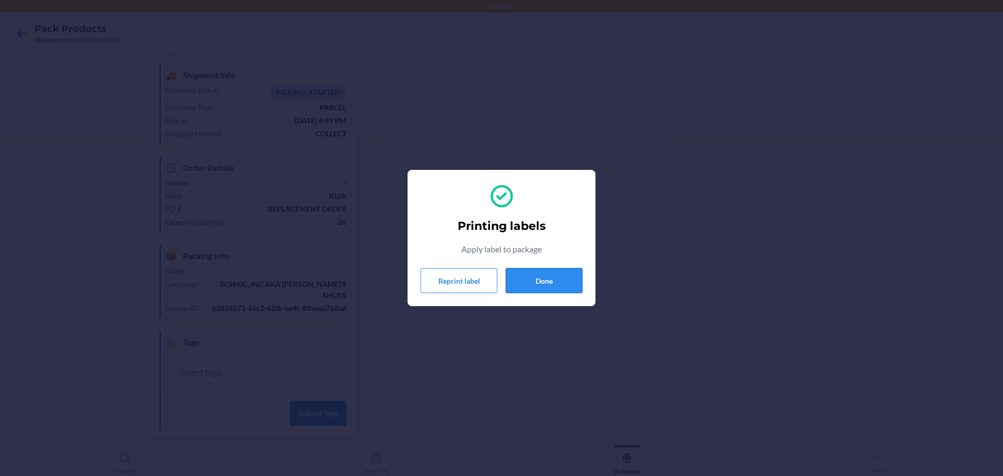
click at [560, 277] on button "Done" at bounding box center [544, 280] width 77 height 25
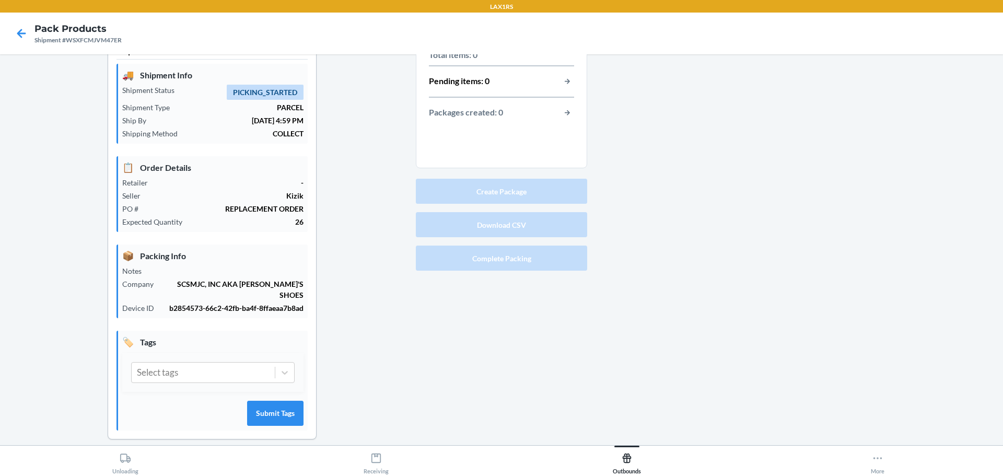
scroll to position [0, 0]
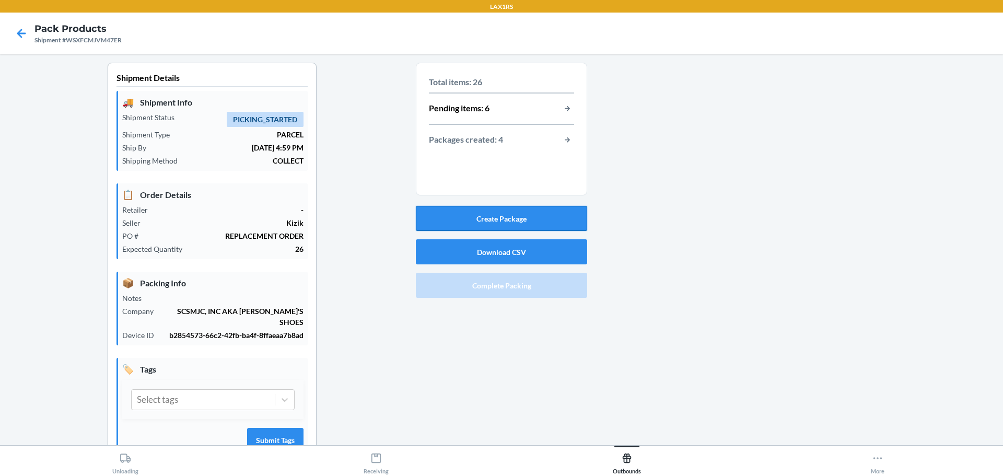
click at [508, 217] on button "Create Package" at bounding box center [501, 218] width 171 height 25
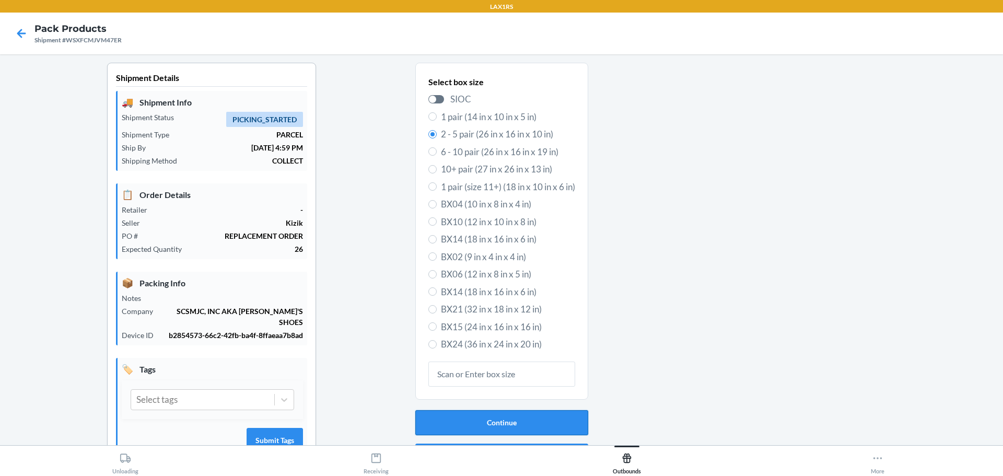
click at [540, 423] on button "Continue" at bounding box center [501, 422] width 173 height 25
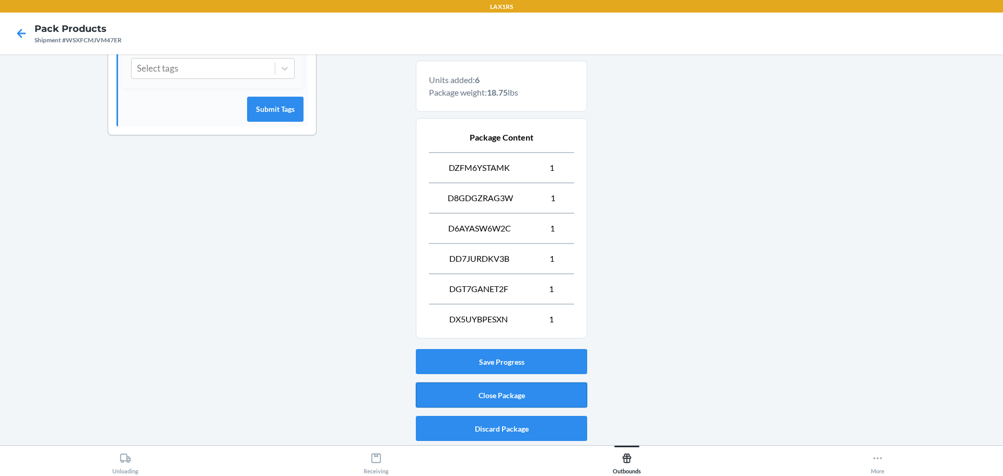
click at [497, 401] on button "Close Package" at bounding box center [501, 395] width 171 height 25
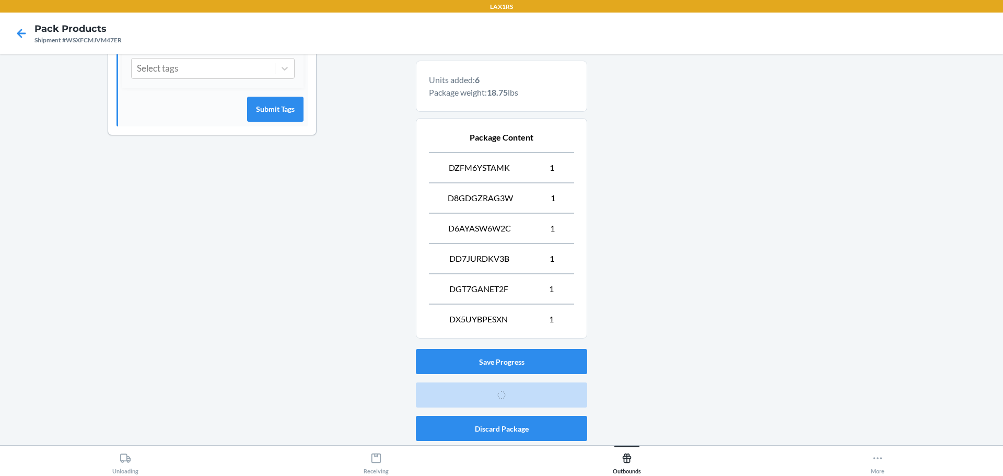
scroll to position [27, 0]
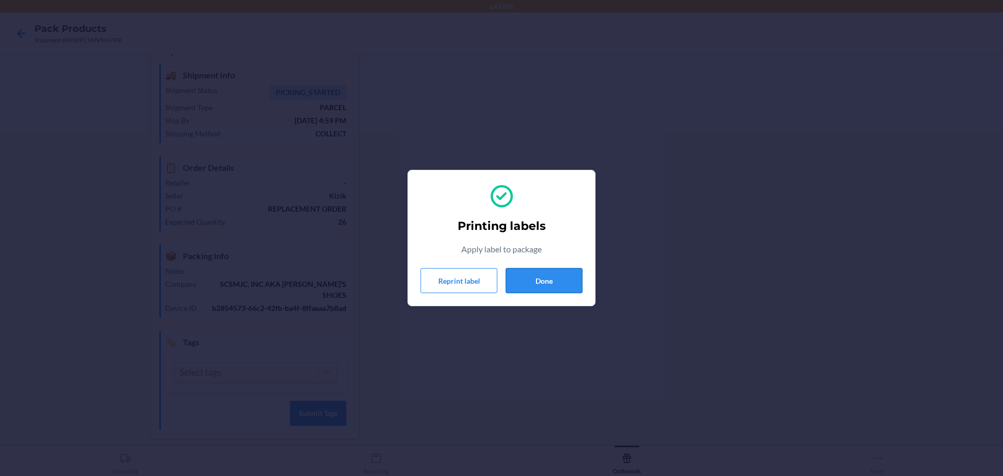
click at [540, 289] on button "Done" at bounding box center [544, 280] width 77 height 25
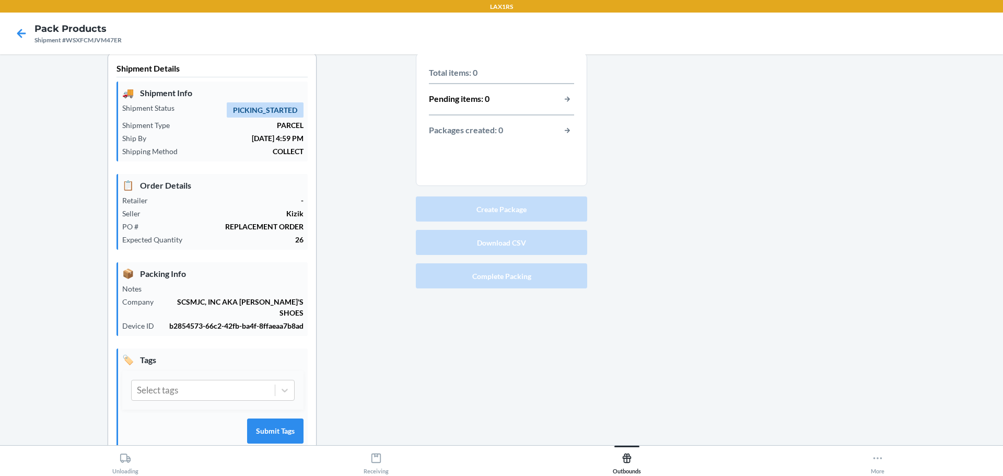
scroll to position [0, 0]
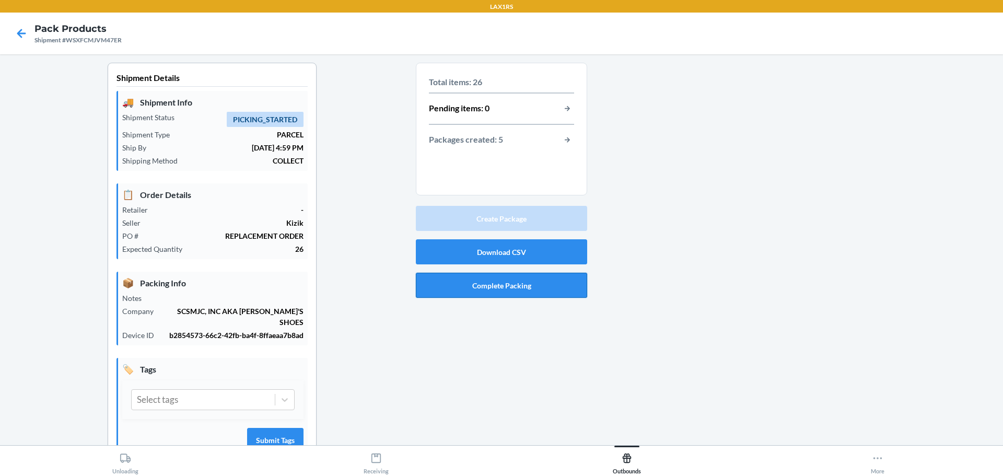
click at [541, 281] on button "Complete Packing" at bounding box center [501, 285] width 171 height 25
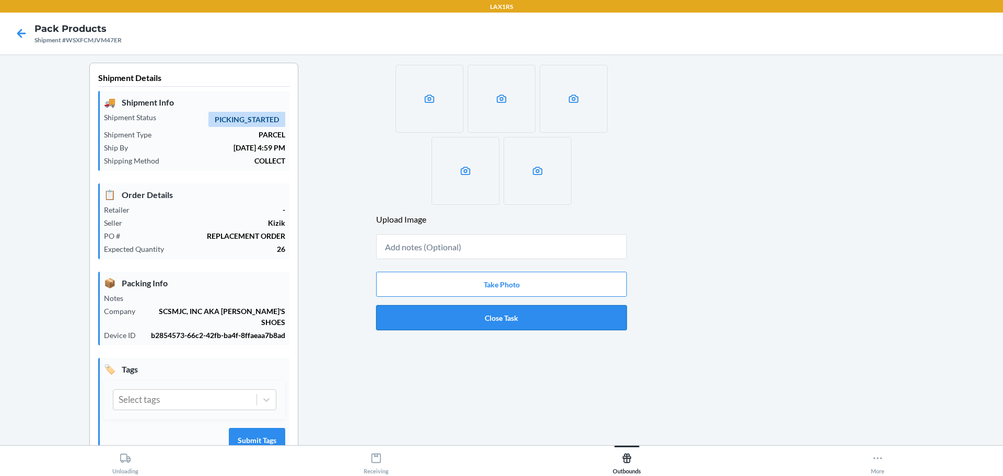
click at [552, 310] on button "Close Task" at bounding box center [501, 317] width 251 height 25
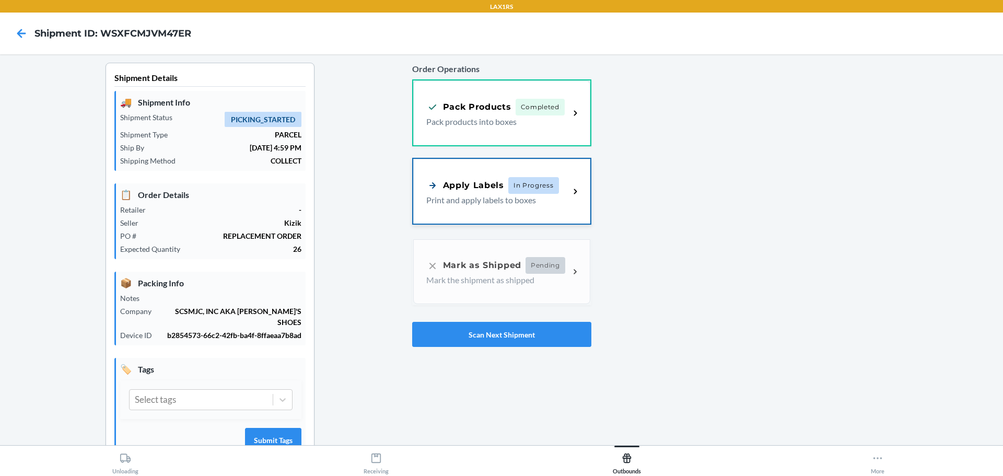
click at [509, 193] on span "In Progress" at bounding box center [533, 185] width 51 height 17
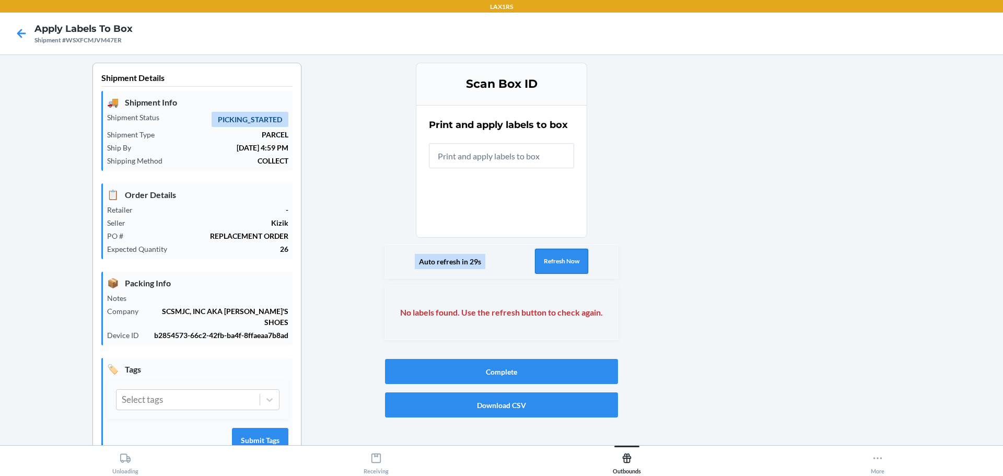
click at [562, 261] on button "Refresh Now" at bounding box center [561, 261] width 53 height 25
click at [16, 33] on icon at bounding box center [22, 34] width 18 height 18
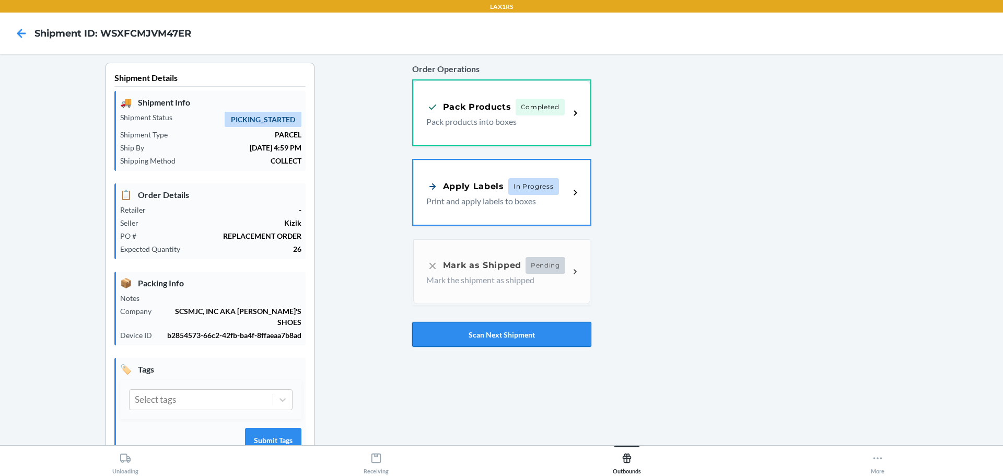
click at [490, 340] on button "Scan Next Shipment" at bounding box center [501, 334] width 179 height 25
click at [468, 205] on p "Print and apply labels to boxes" at bounding box center [493, 200] width 135 height 13
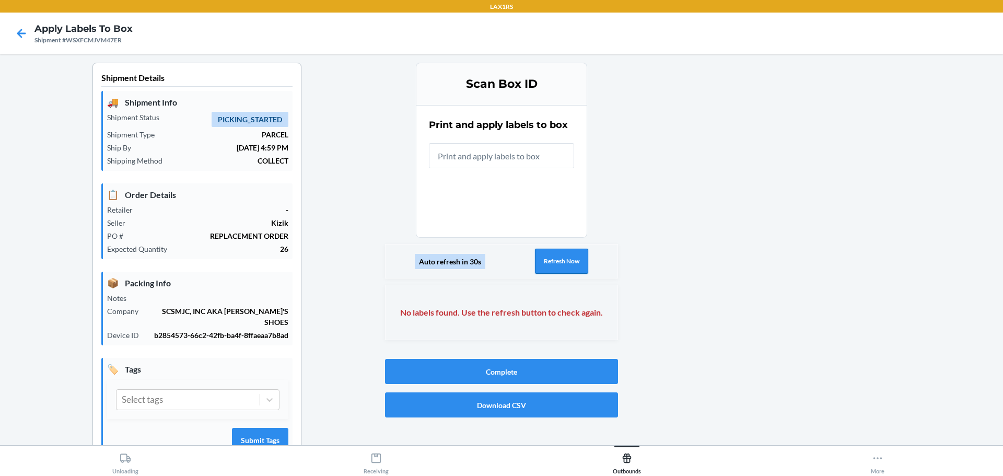
click at [543, 258] on button "Refresh Now" at bounding box center [561, 261] width 53 height 25
click at [544, 261] on button "Refresh Now" at bounding box center [561, 261] width 53 height 25
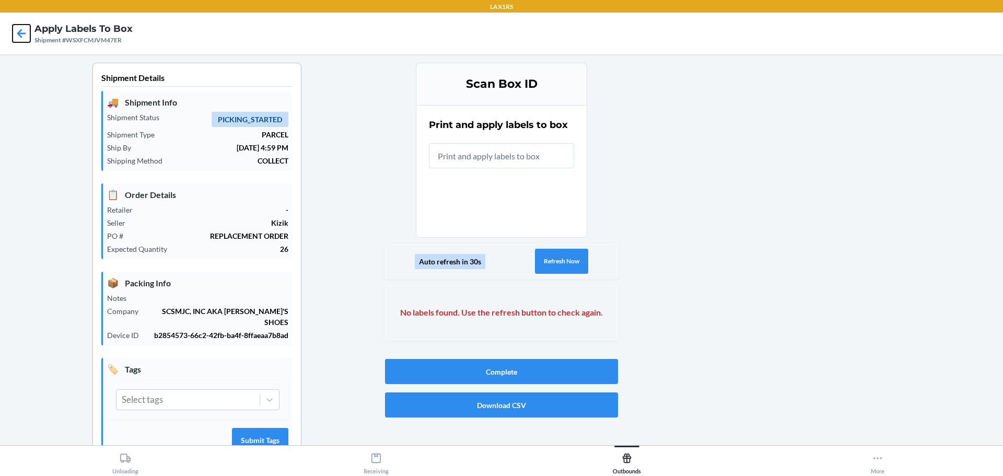
click at [25, 38] on icon at bounding box center [22, 34] width 18 height 18
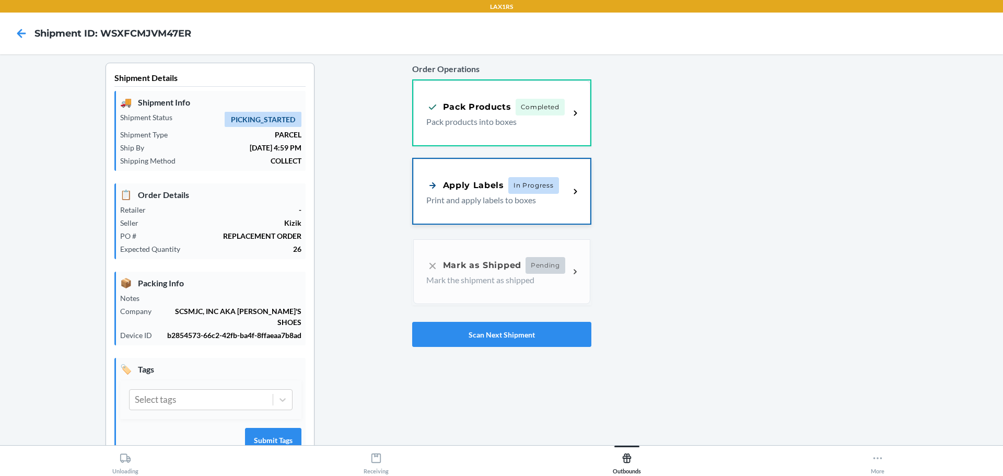
click at [450, 209] on div "Apply Labels In Progress Print and apply labels to boxes" at bounding box center [501, 191] width 177 height 65
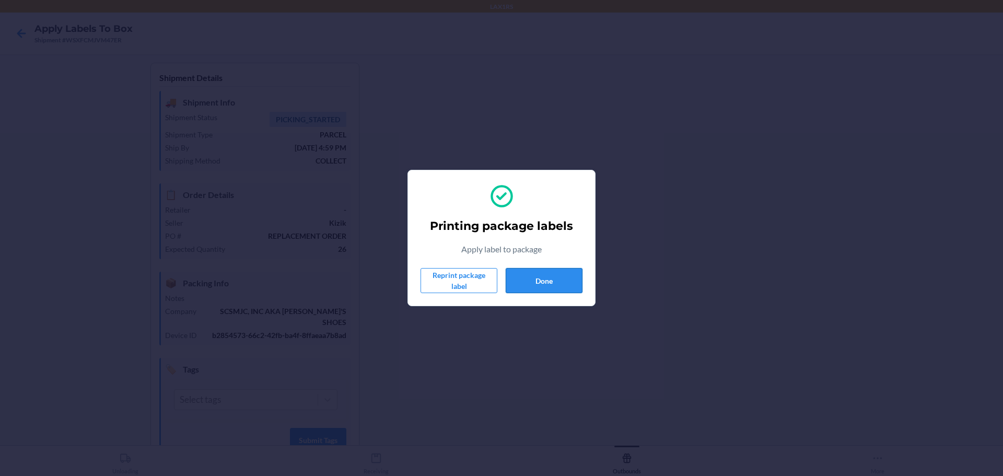
click at [536, 277] on button "Done" at bounding box center [544, 280] width 77 height 25
click at [539, 281] on button "Done" at bounding box center [544, 280] width 77 height 25
click at [558, 279] on button "Done" at bounding box center [544, 280] width 77 height 25
click at [551, 280] on button "Done" at bounding box center [544, 280] width 77 height 25
click at [556, 270] on button "Done" at bounding box center [544, 280] width 77 height 25
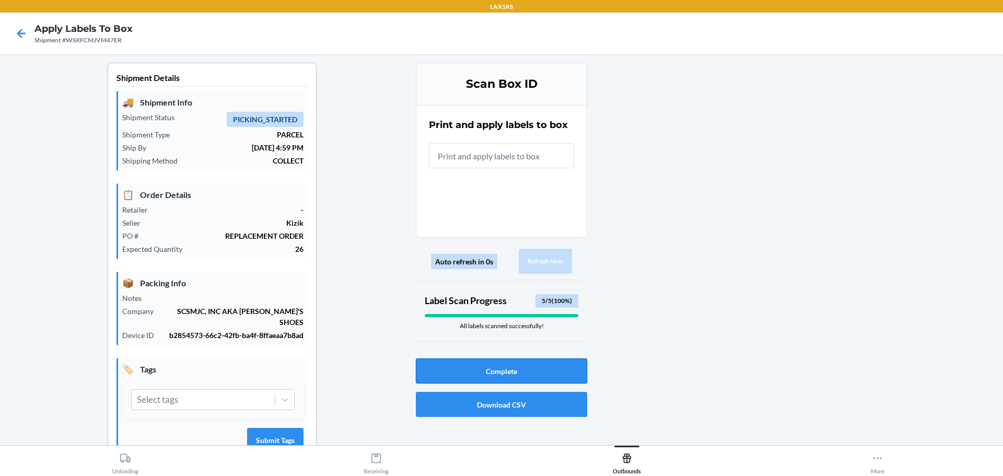
click at [526, 375] on button "Complete" at bounding box center [501, 370] width 171 height 25
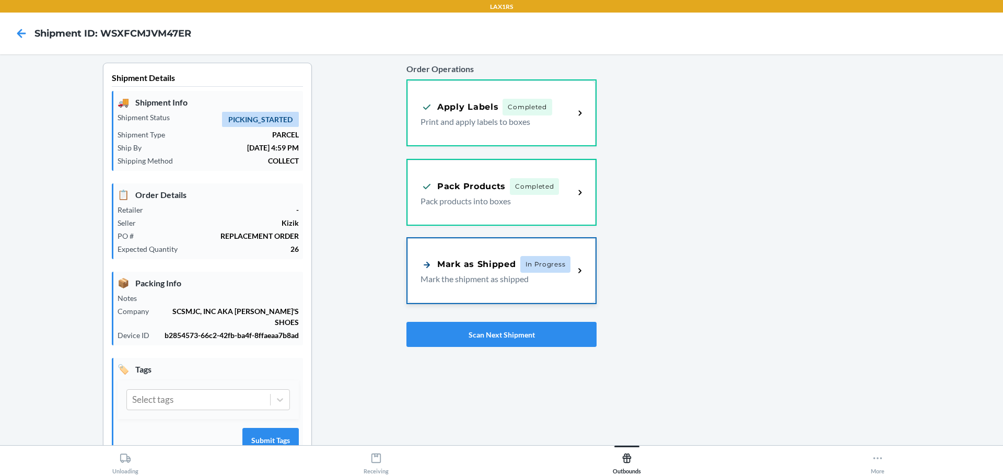
click at [511, 272] on div "Mark as Shipped In Progress" at bounding box center [496, 264] width 150 height 17
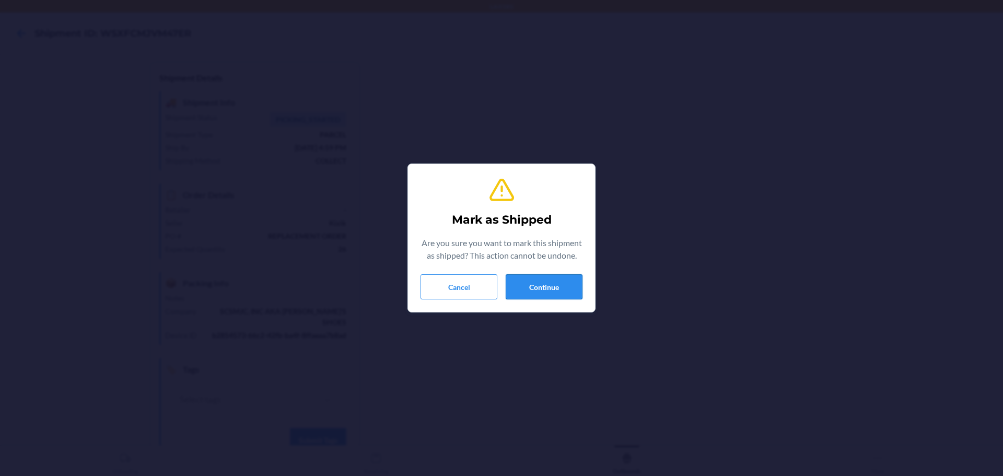
click at [562, 293] on button "Continue" at bounding box center [544, 286] width 77 height 25
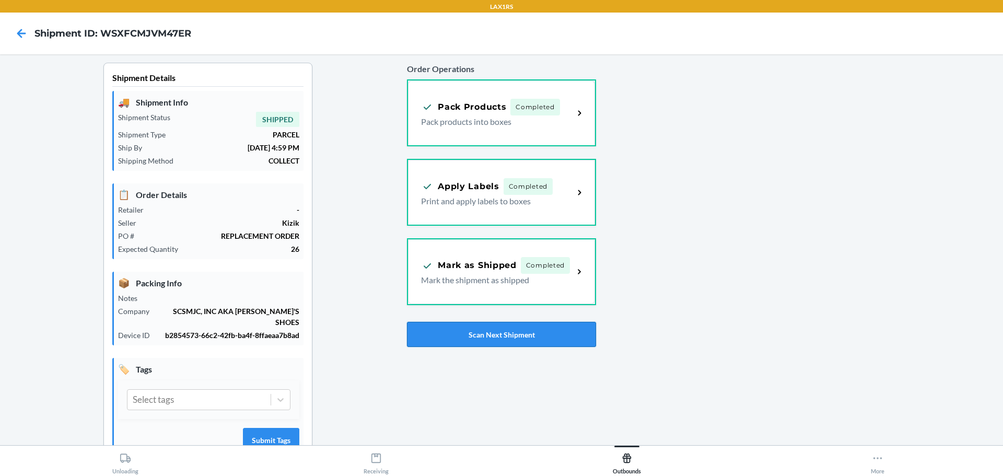
click at [532, 333] on button "Scan Next Shipment" at bounding box center [501, 334] width 189 height 25
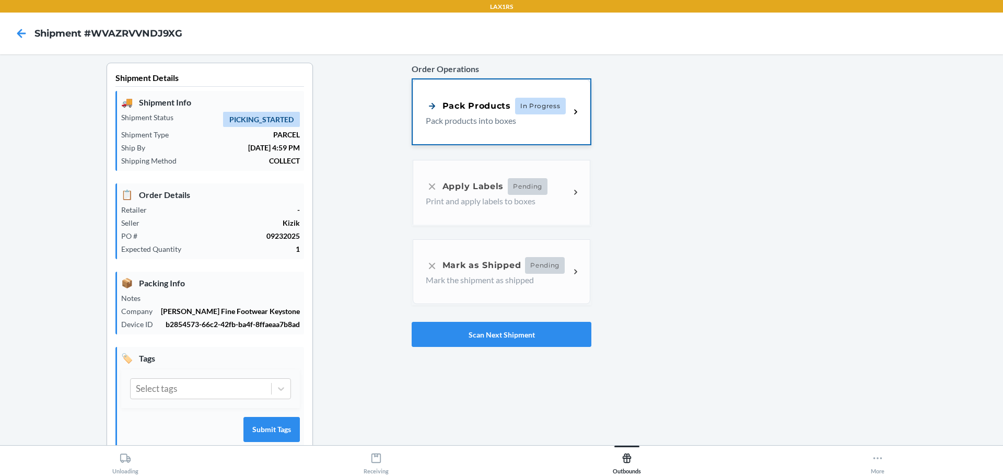
click at [481, 136] on div "Pack Products In Progress Pack products into boxes" at bounding box center [502, 111] width 178 height 65
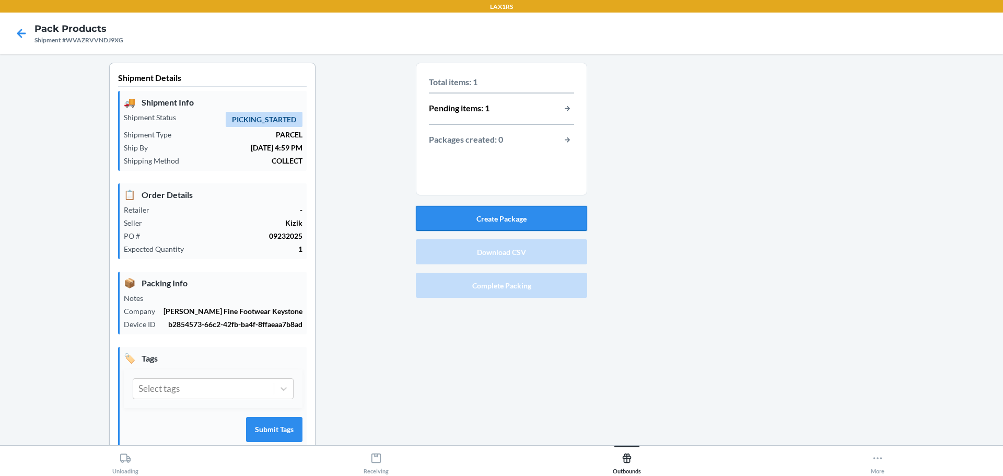
click at [503, 216] on button "Create Package" at bounding box center [501, 218] width 171 height 25
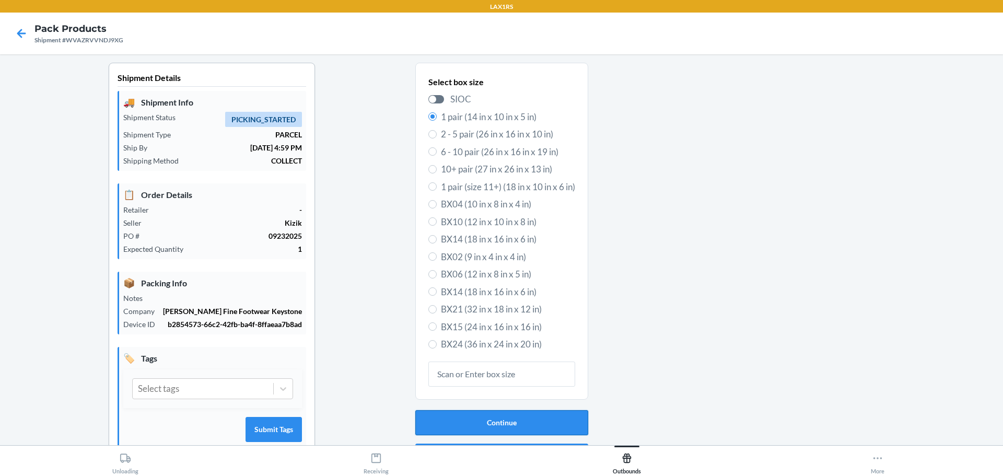
click at [514, 416] on button "Continue" at bounding box center [501, 422] width 173 height 25
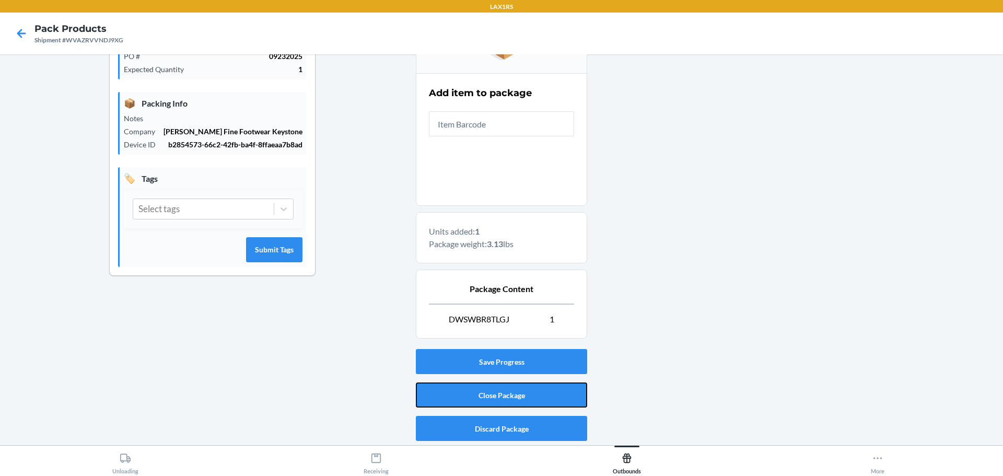
click at [518, 391] on button "Close Package" at bounding box center [501, 395] width 171 height 25
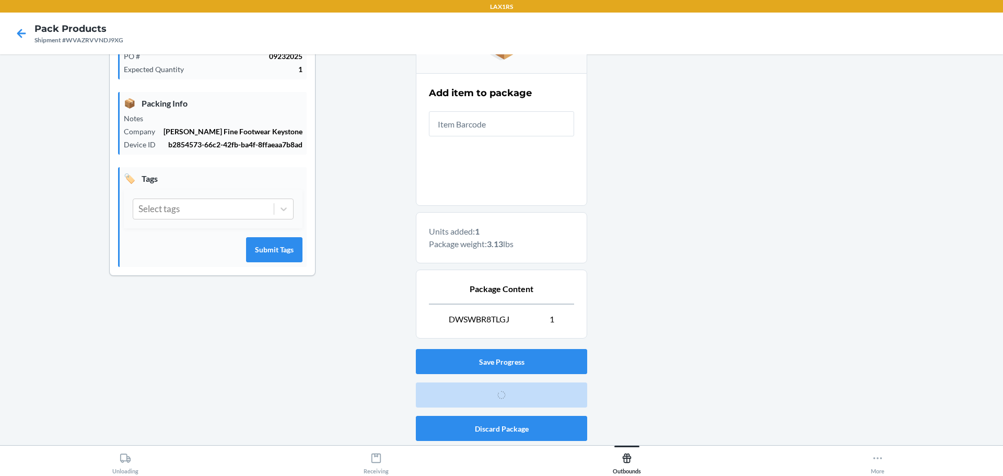
scroll to position [27, 0]
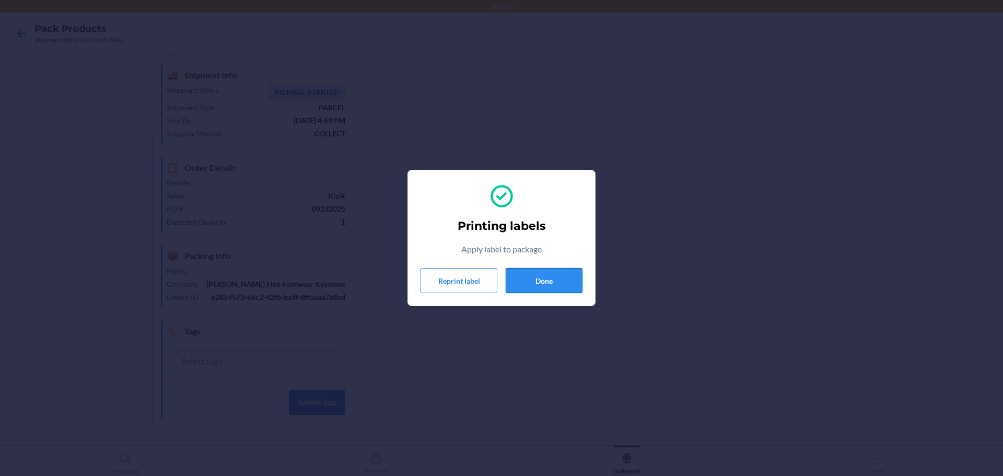
click at [557, 292] on button "Done" at bounding box center [544, 280] width 77 height 25
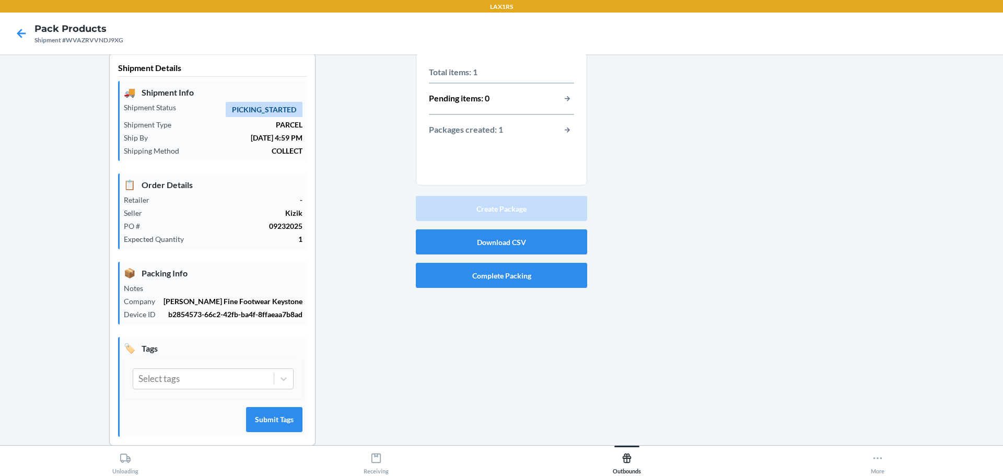
scroll to position [0, 0]
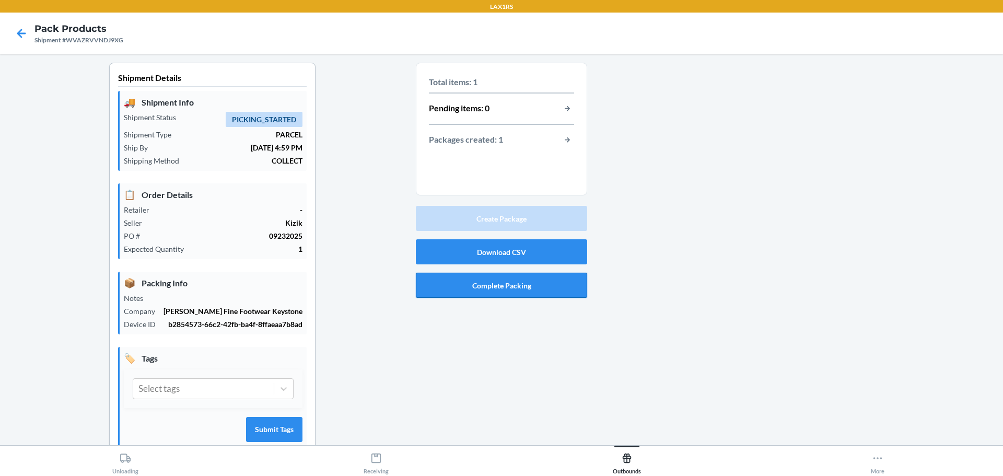
click at [530, 283] on button "Complete Packing" at bounding box center [501, 285] width 171 height 25
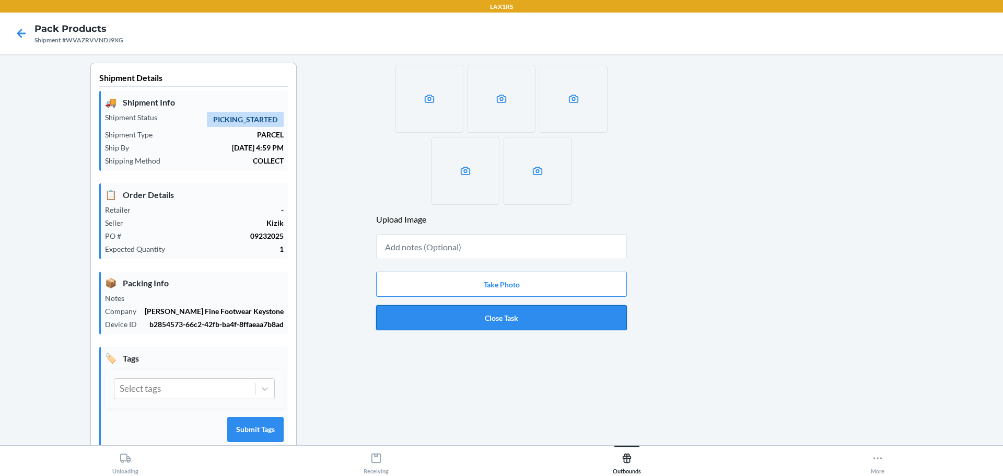
click at [538, 316] on button "Close Task" at bounding box center [501, 317] width 251 height 25
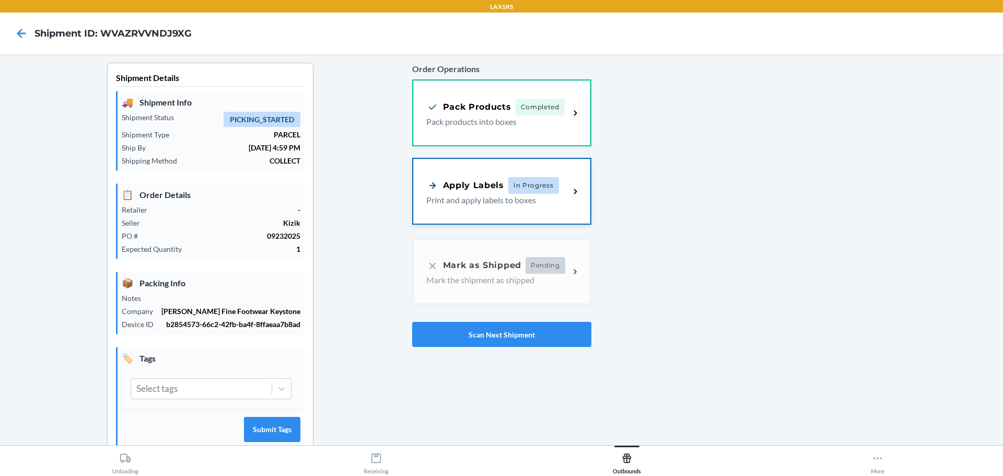
click at [500, 201] on p "Print and apply labels to boxes" at bounding box center [493, 200] width 135 height 13
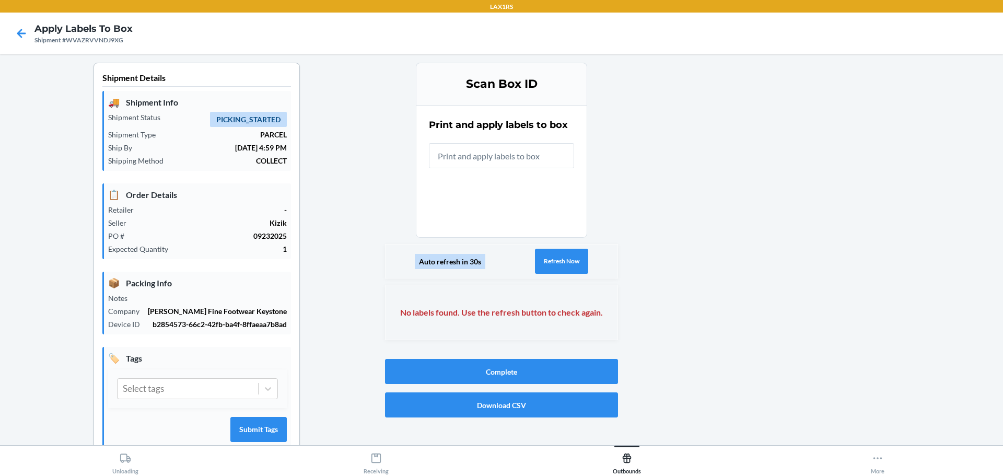
click at [561, 274] on div "Auto refresh in 30s Refresh Now" at bounding box center [501, 261] width 233 height 34
click at [561, 259] on button "Refresh Now" at bounding box center [561, 261] width 53 height 25
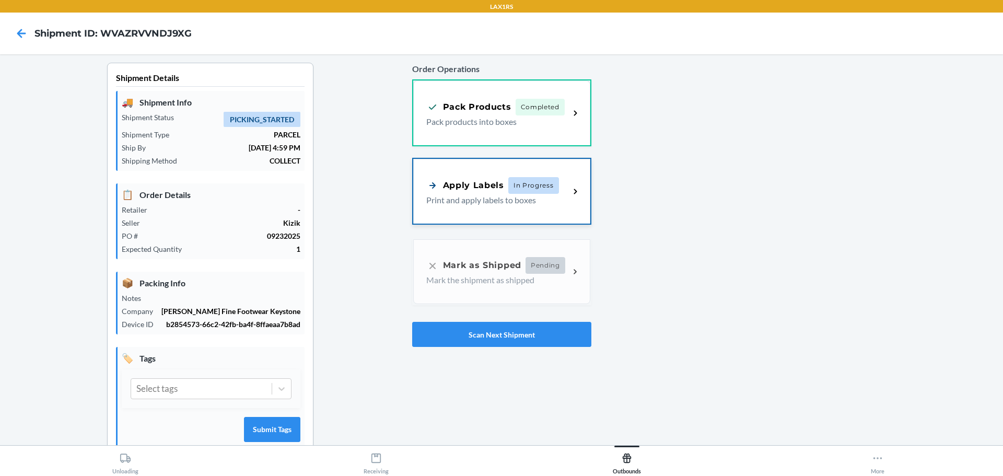
click at [500, 207] on div "Apply Labels In Progress Print and apply labels to boxes" at bounding box center [501, 191] width 177 height 65
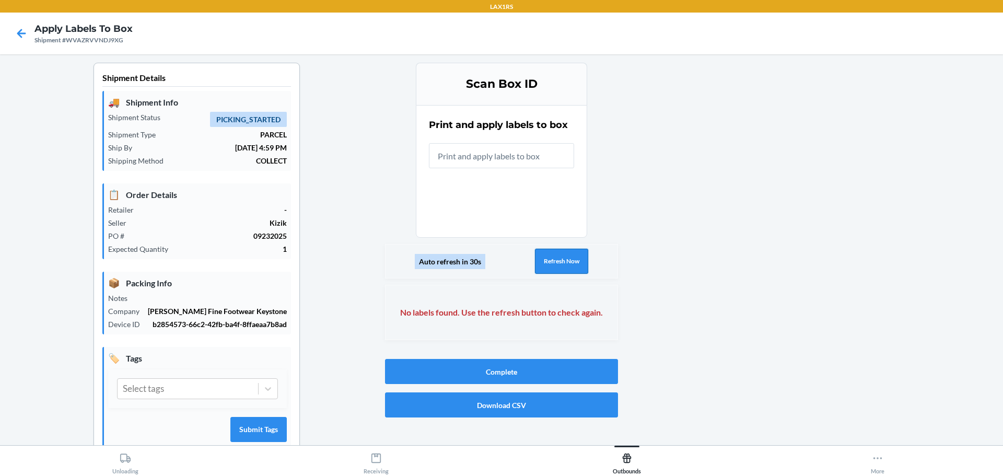
click at [545, 265] on button "Refresh Now" at bounding box center [561, 261] width 53 height 25
click at [547, 265] on button "Refresh Now" at bounding box center [561, 261] width 53 height 25
click at [558, 265] on button "Refresh Now" at bounding box center [561, 261] width 53 height 25
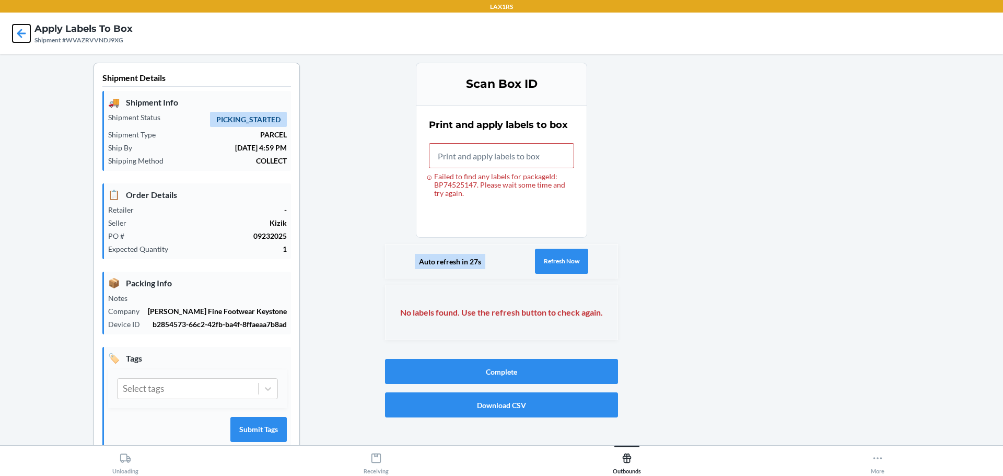
click at [26, 35] on icon at bounding box center [22, 34] width 18 height 18
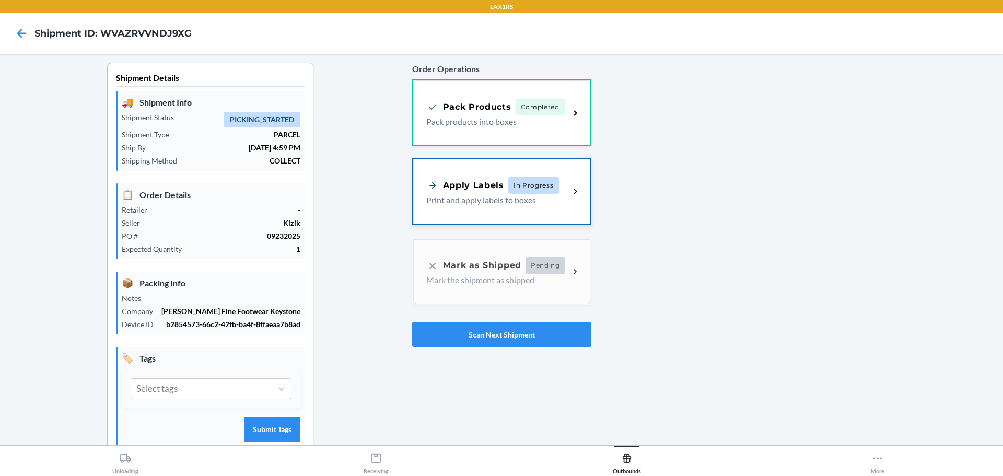
click at [479, 203] on p "Print and apply labels to boxes" at bounding box center [493, 200] width 135 height 13
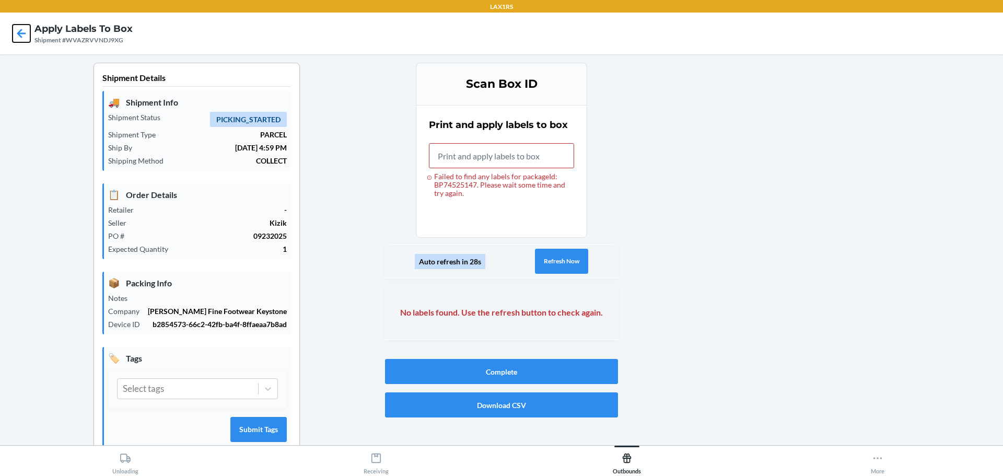
click at [24, 39] on icon at bounding box center [22, 34] width 18 height 18
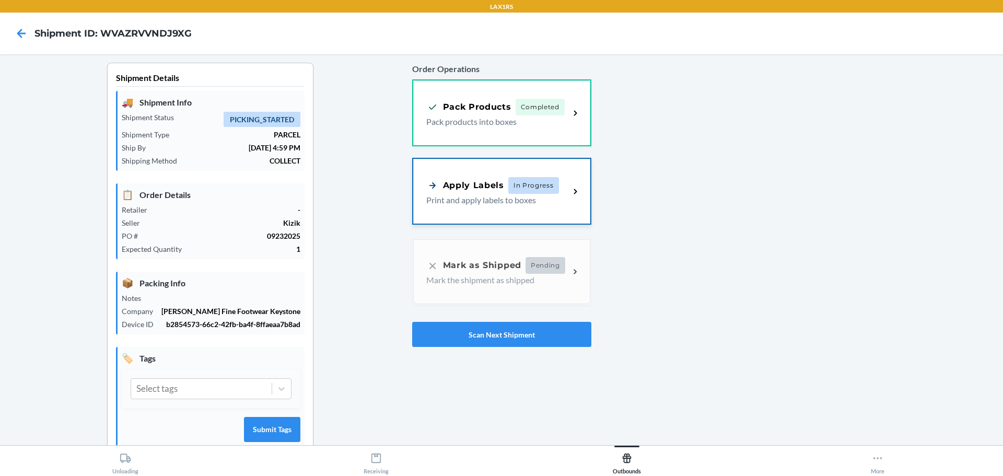
click at [568, 202] on div "Apply Labels In Progress Print and apply labels to boxes" at bounding box center [501, 191] width 177 height 65
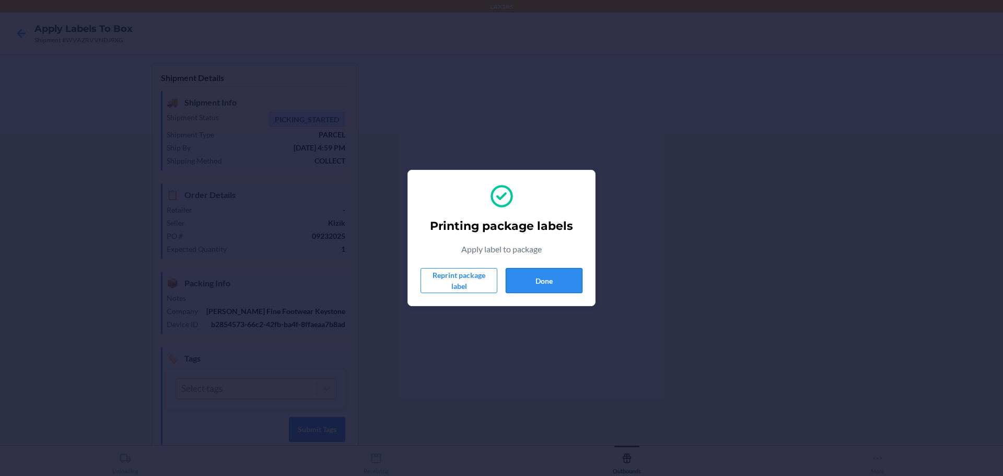
click at [544, 284] on button "Done" at bounding box center [544, 280] width 77 height 25
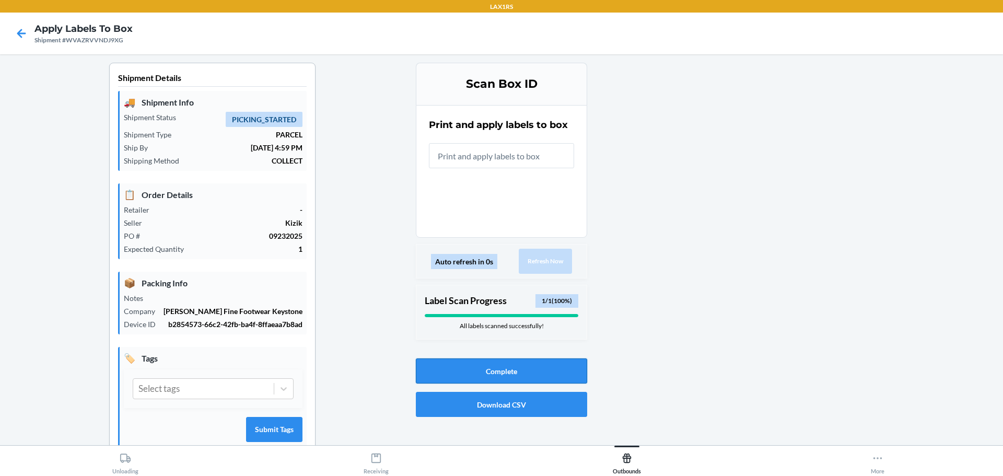
click at [517, 374] on button "Complete" at bounding box center [501, 370] width 171 height 25
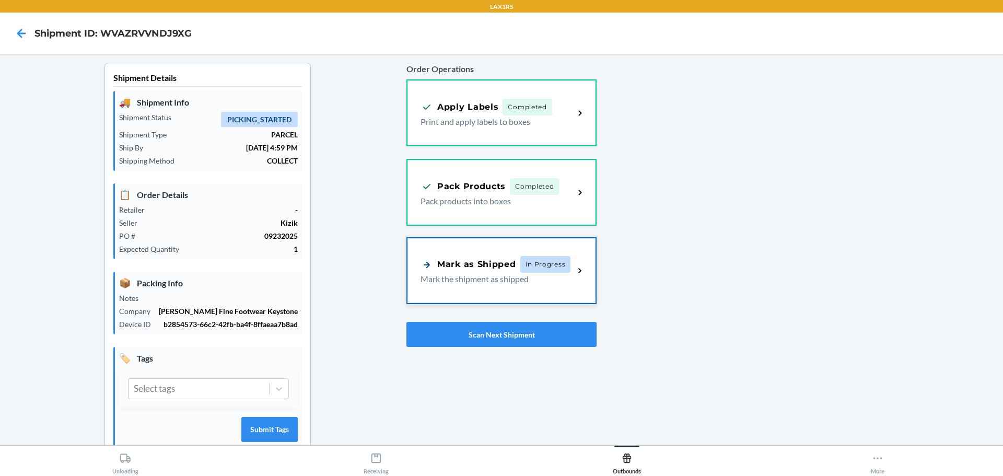
click at [518, 289] on div "Mark as Shipped In Progress Mark the shipment as shipped" at bounding box center [502, 270] width 188 height 65
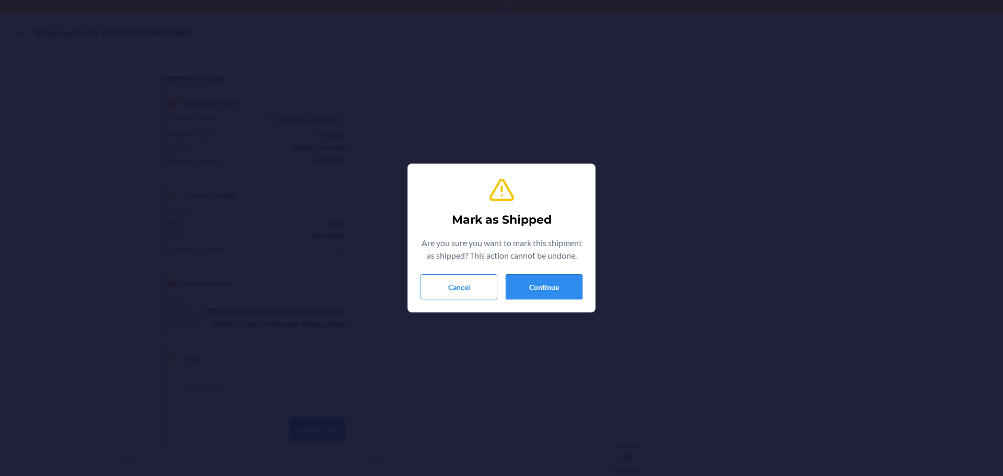
click at [530, 280] on button "Continue" at bounding box center [544, 286] width 77 height 25
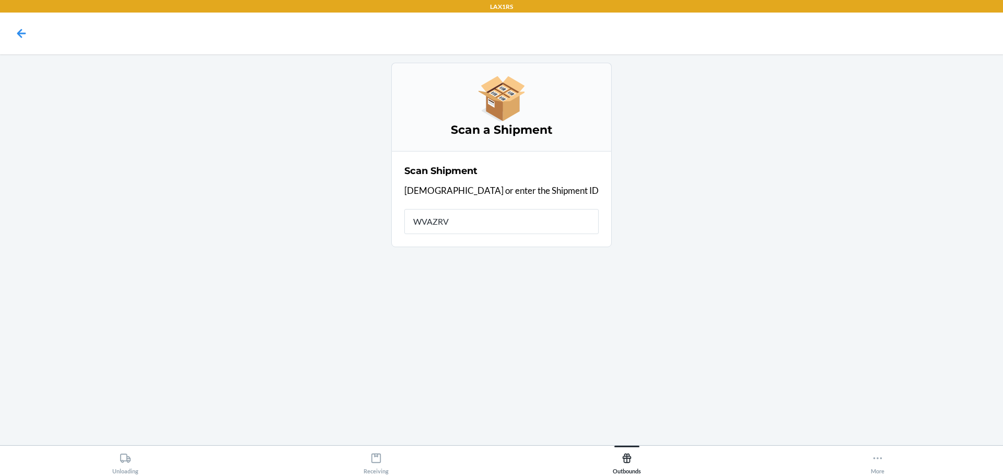
type input "WVAZRVV"
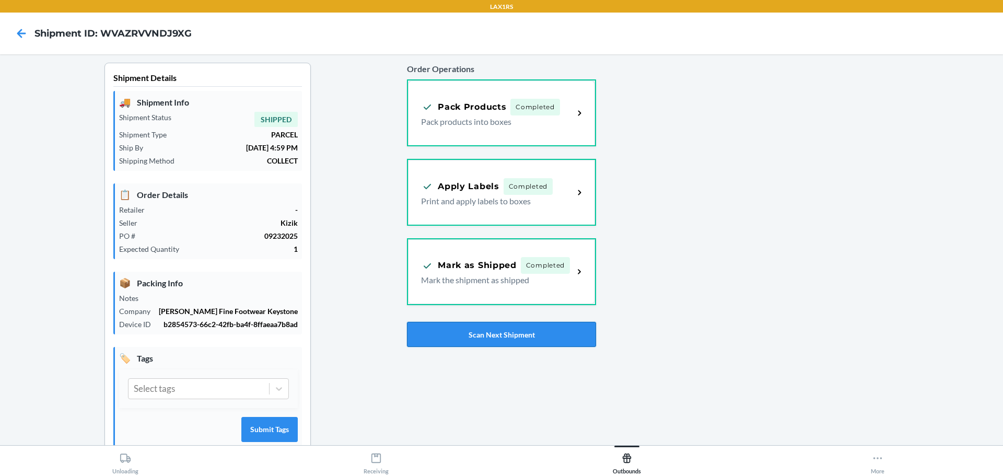
click at [532, 340] on button "Scan Next Shipment" at bounding box center [501, 334] width 189 height 25
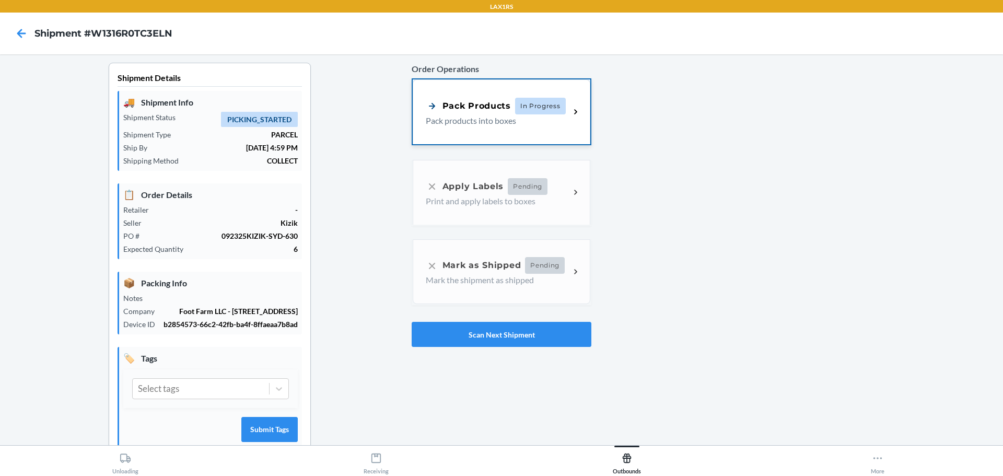
click at [483, 126] on p "Pack products into boxes" at bounding box center [494, 120] width 136 height 13
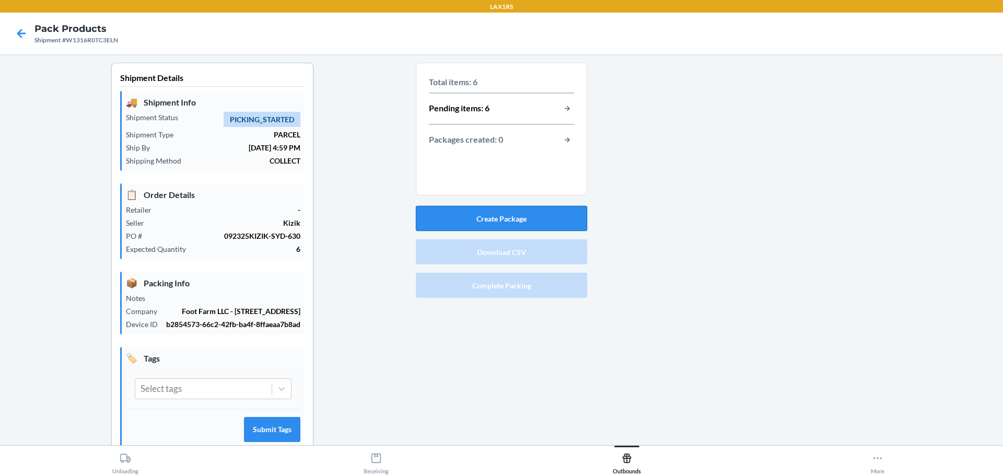
click at [500, 216] on button "Create Package" at bounding box center [501, 218] width 171 height 25
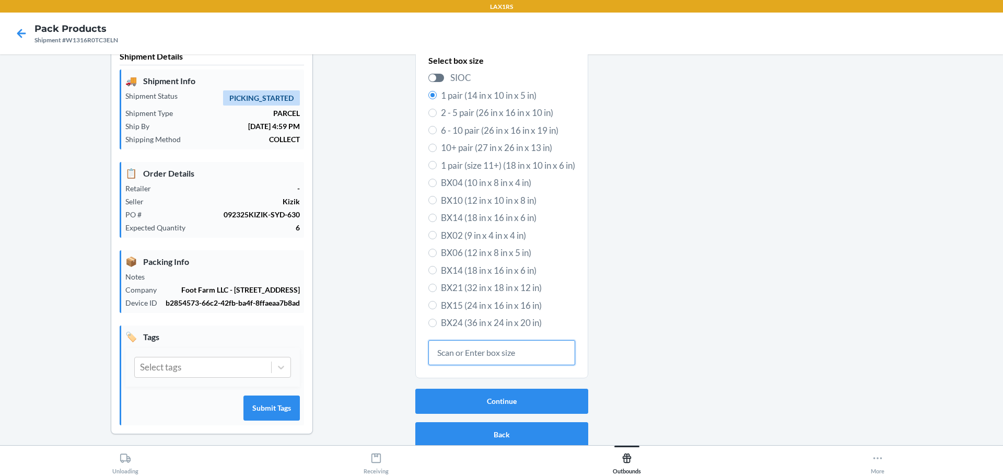
scroll to position [28, 0]
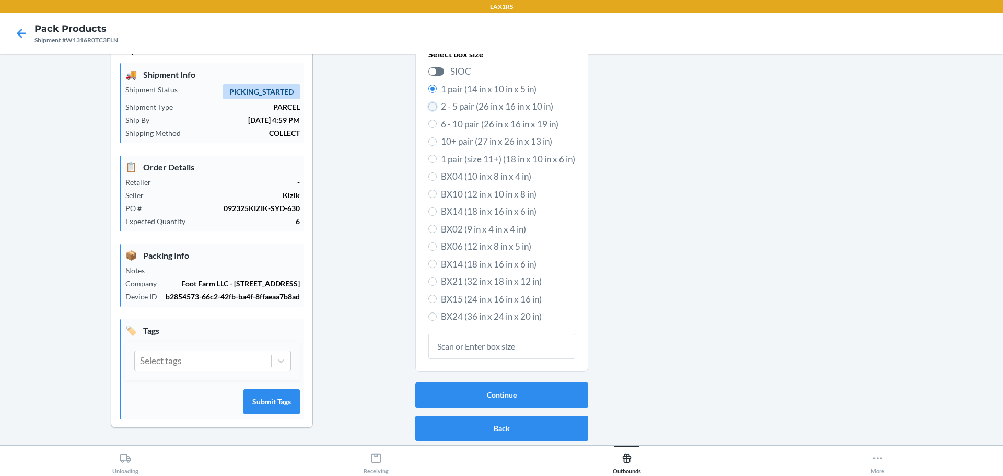
click at [428, 106] on input "2 - 5 pair (26 in x 16 in x 10 in)" at bounding box center [432, 106] width 8 height 8
radio input "true"
radio input "false"
click at [520, 395] on button "Continue" at bounding box center [501, 395] width 173 height 25
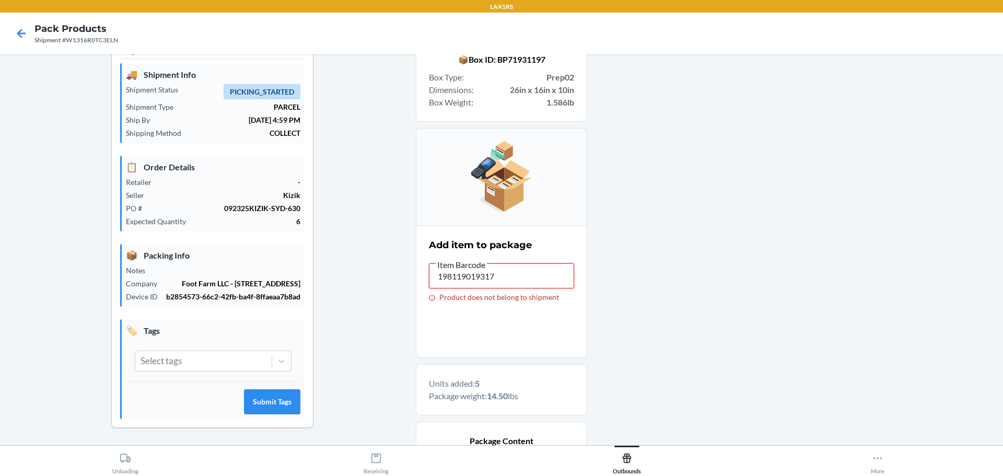
drag, startPoint x: 505, startPoint y: 272, endPoint x: 318, endPoint y: 305, distance: 190.0
click at [320, 305] on div "Shipment Details 🚚 Shipment Info Shipment Status PICKING_STARTED Shipment Type …" at bounding box center [501, 377] width 987 height 684
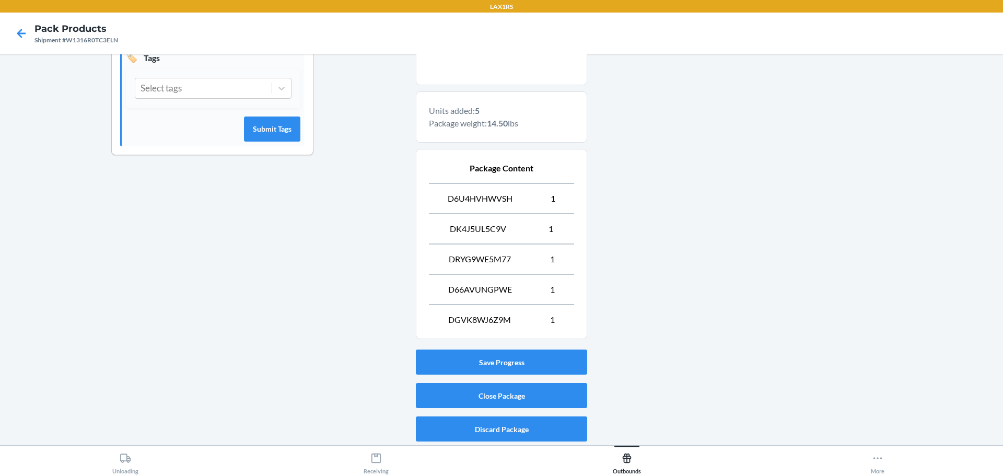
scroll to position [301, 0]
click at [502, 425] on button "Discard Package" at bounding box center [501, 428] width 171 height 25
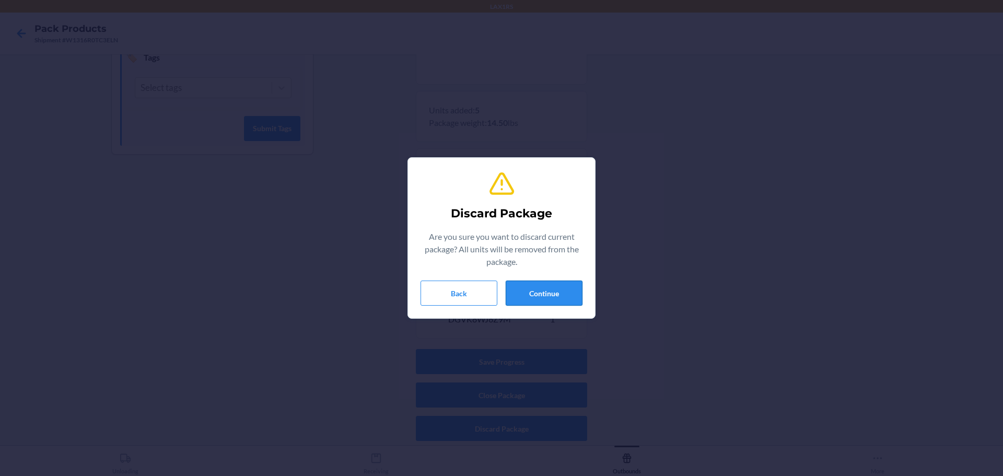
click at [535, 289] on button "Continue" at bounding box center [544, 293] width 77 height 25
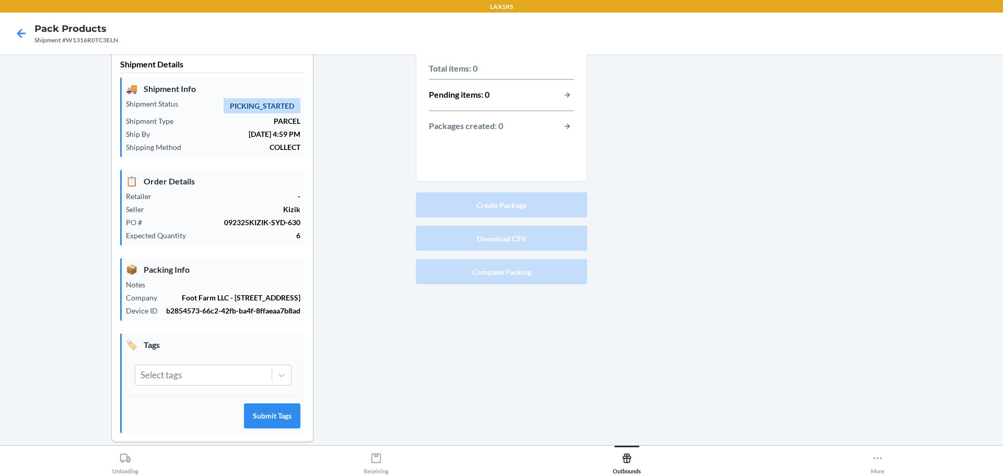
scroll to position [0, 0]
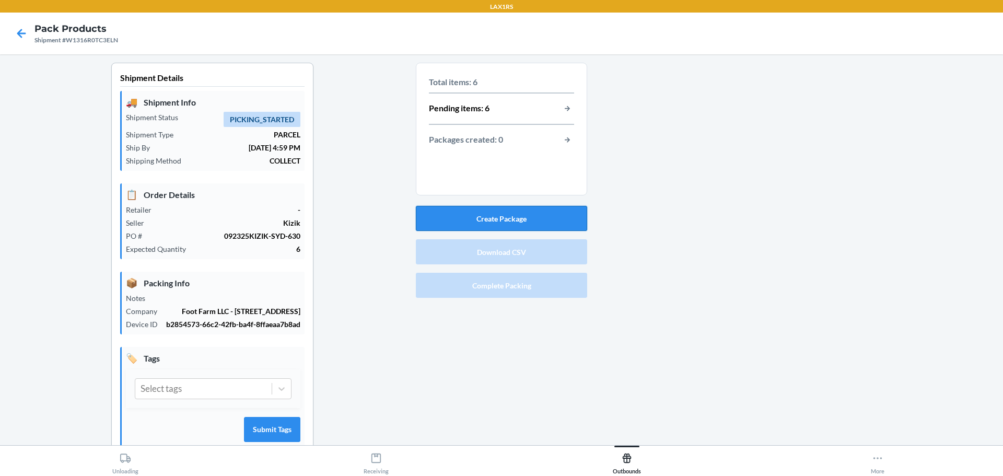
click at [513, 222] on button "Create Package" at bounding box center [501, 218] width 171 height 25
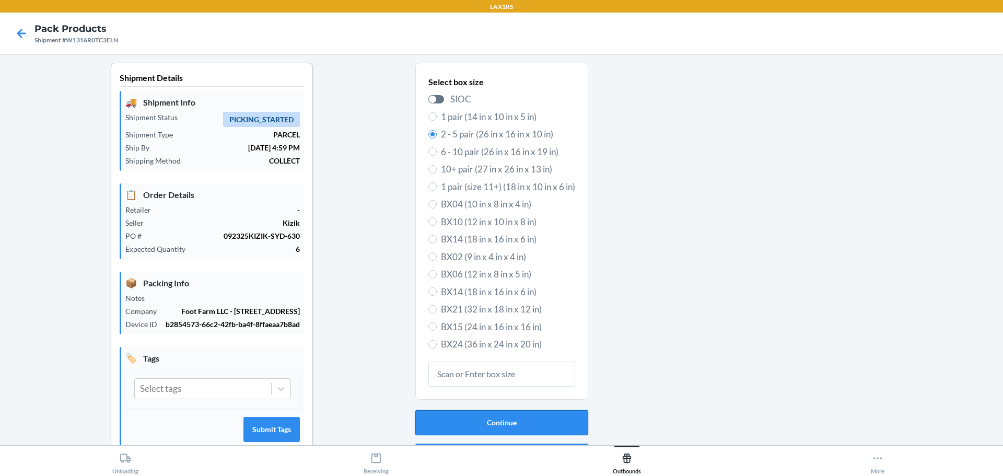
click at [526, 420] on button "Continue" at bounding box center [501, 422] width 173 height 25
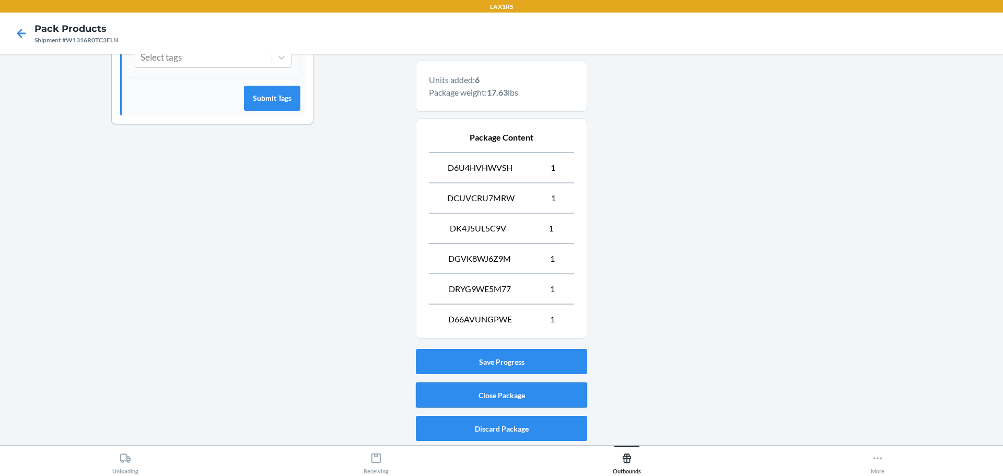
click at [527, 396] on button "Close Package" at bounding box center [501, 395] width 171 height 25
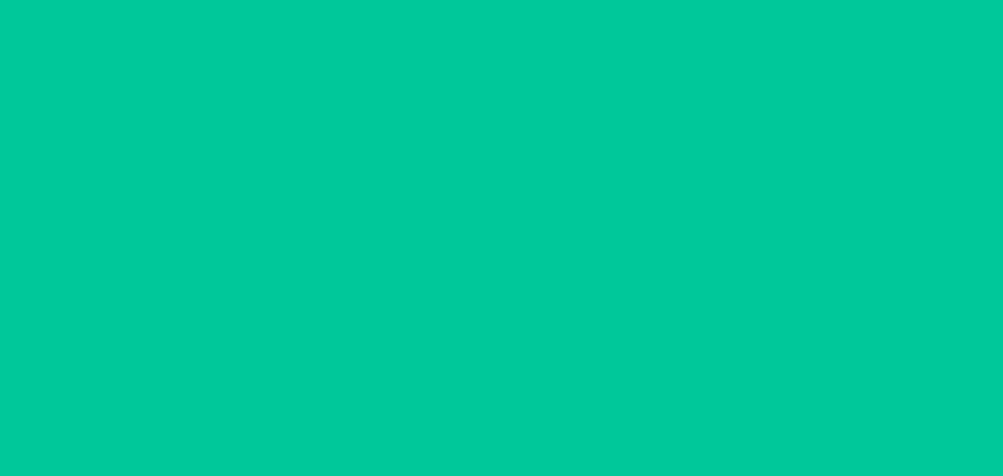
scroll to position [27, 0]
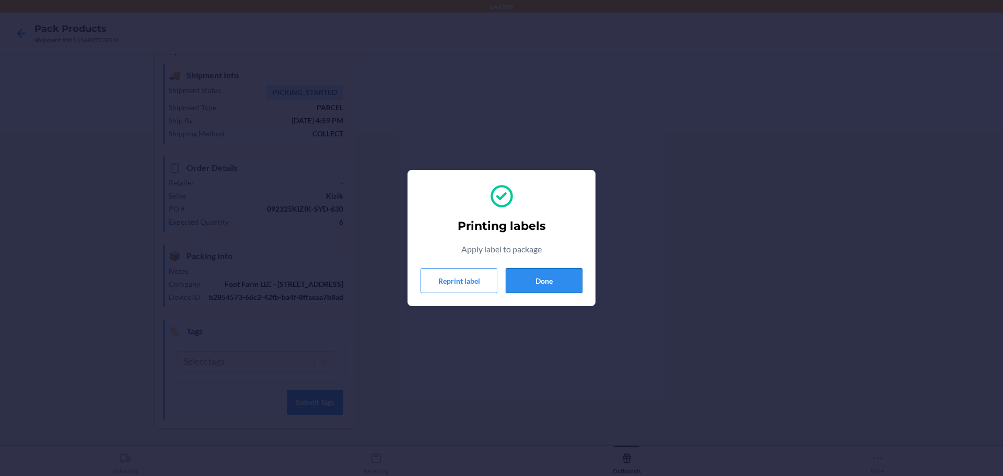
click at [560, 283] on button "Done" at bounding box center [544, 280] width 77 height 25
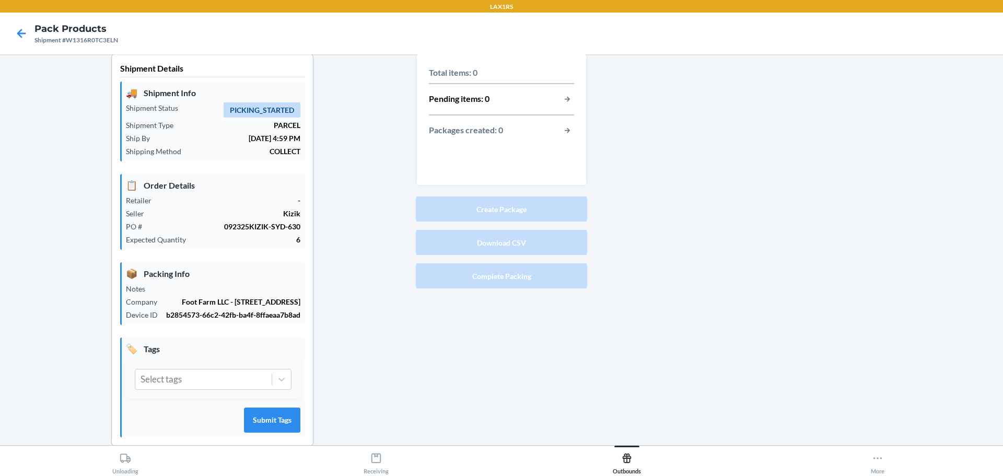
scroll to position [0, 0]
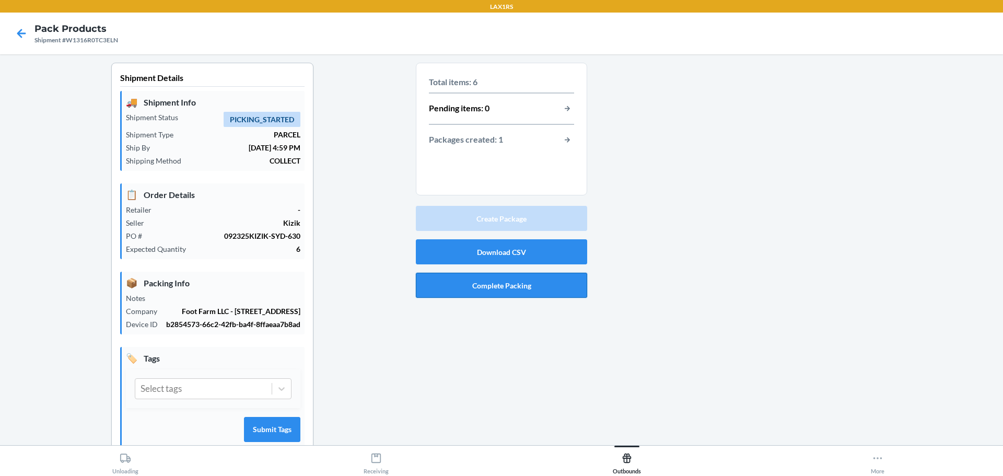
click at [512, 279] on button "Complete Packing" at bounding box center [501, 285] width 171 height 25
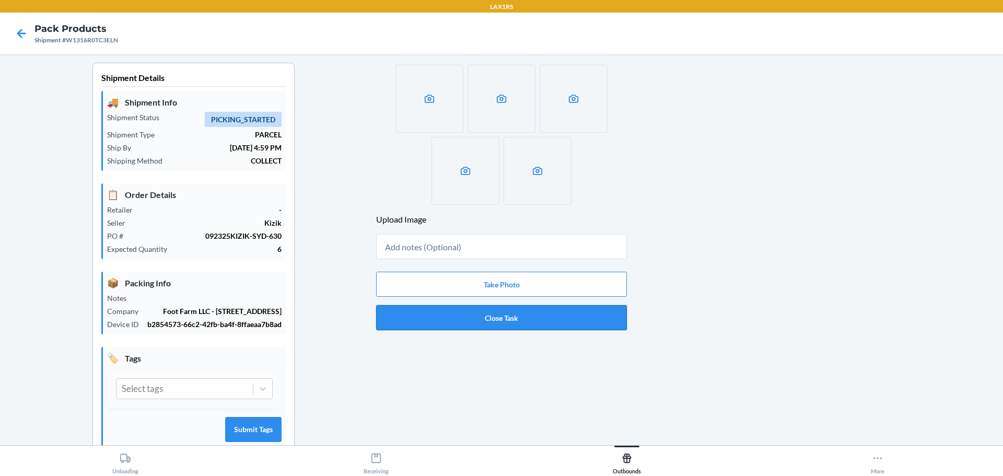
click at [520, 314] on button "Close Task" at bounding box center [501, 317] width 251 height 25
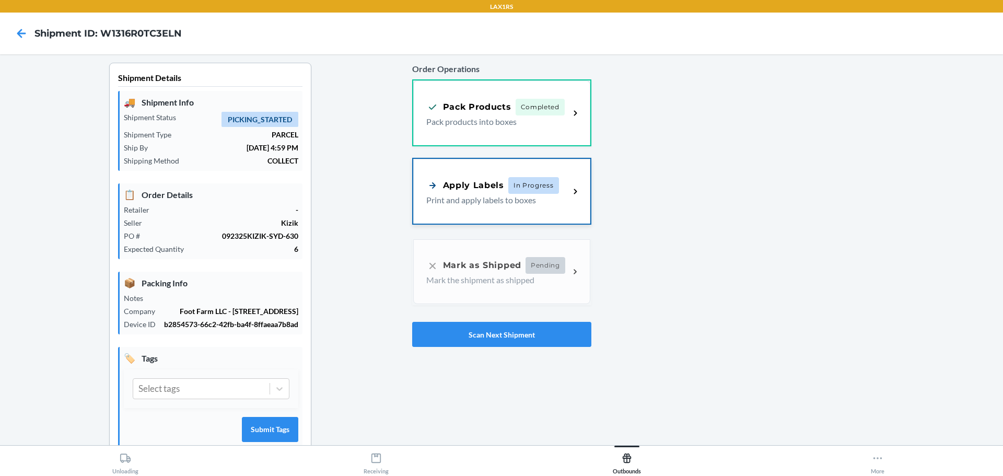
click at [447, 205] on p "Print and apply labels to boxes" at bounding box center [493, 200] width 135 height 13
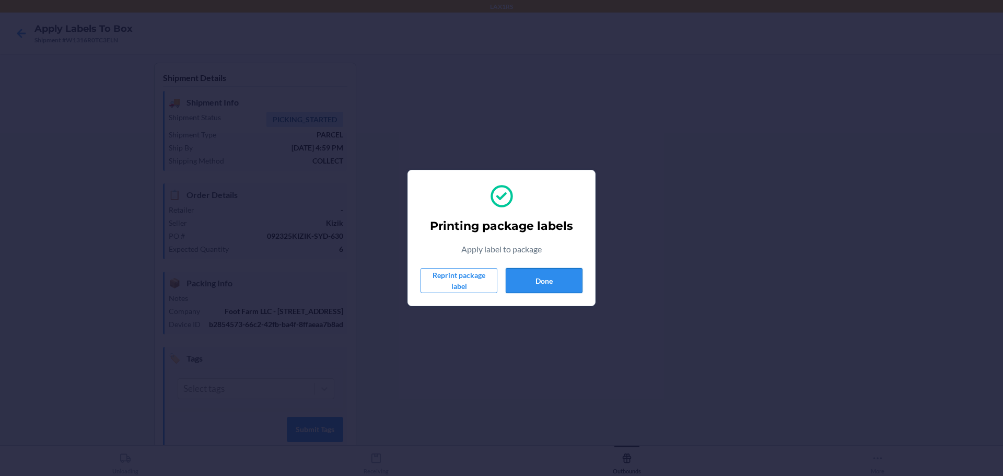
click at [549, 279] on button "Done" at bounding box center [544, 280] width 77 height 25
